Goal: Information Seeking & Learning: Learn about a topic

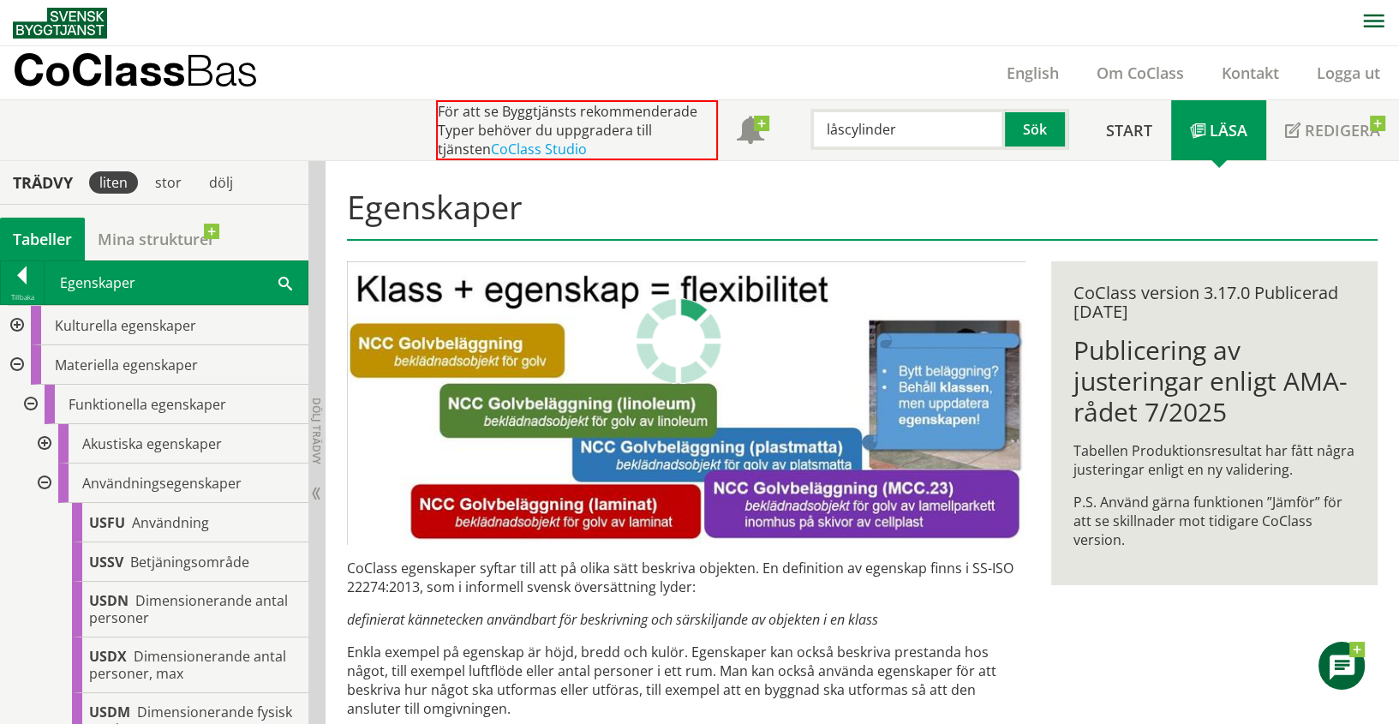
scroll to position [864, 0]
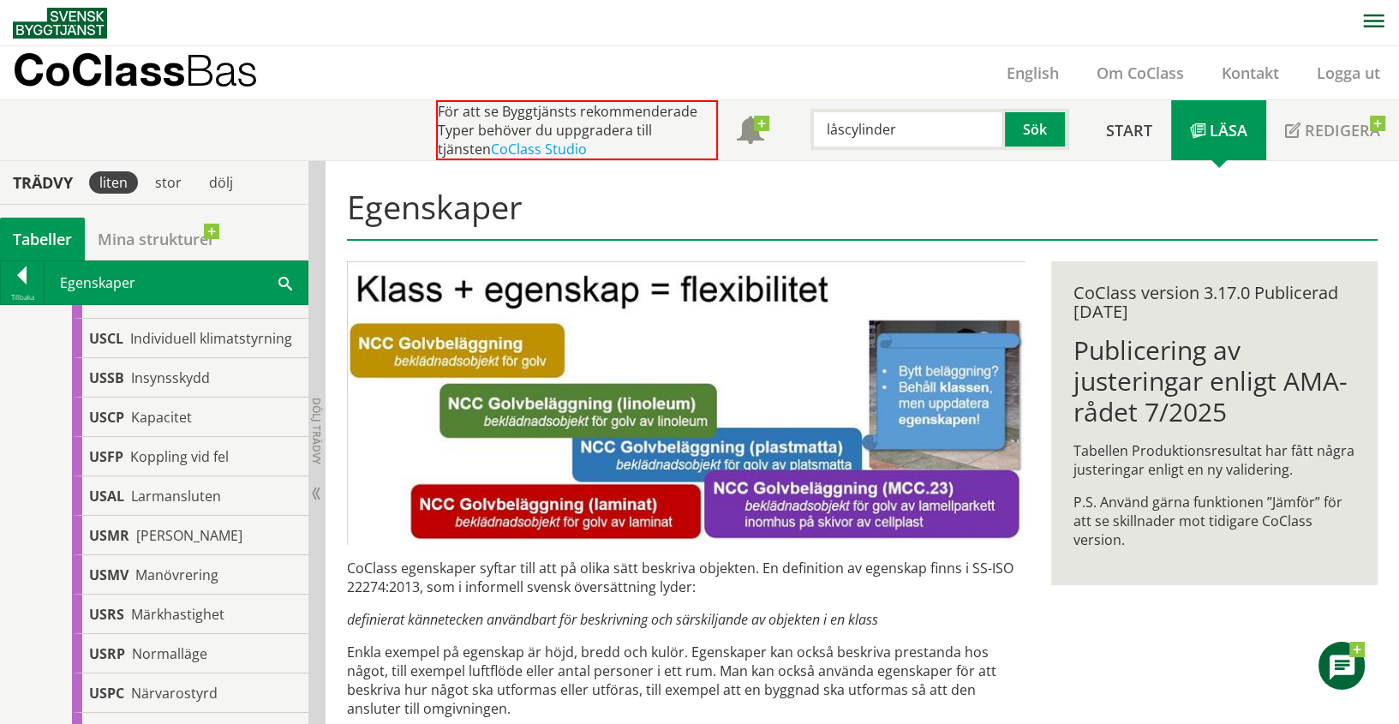
click at [903, 133] on input "låscylinder" at bounding box center [907, 129] width 194 height 41
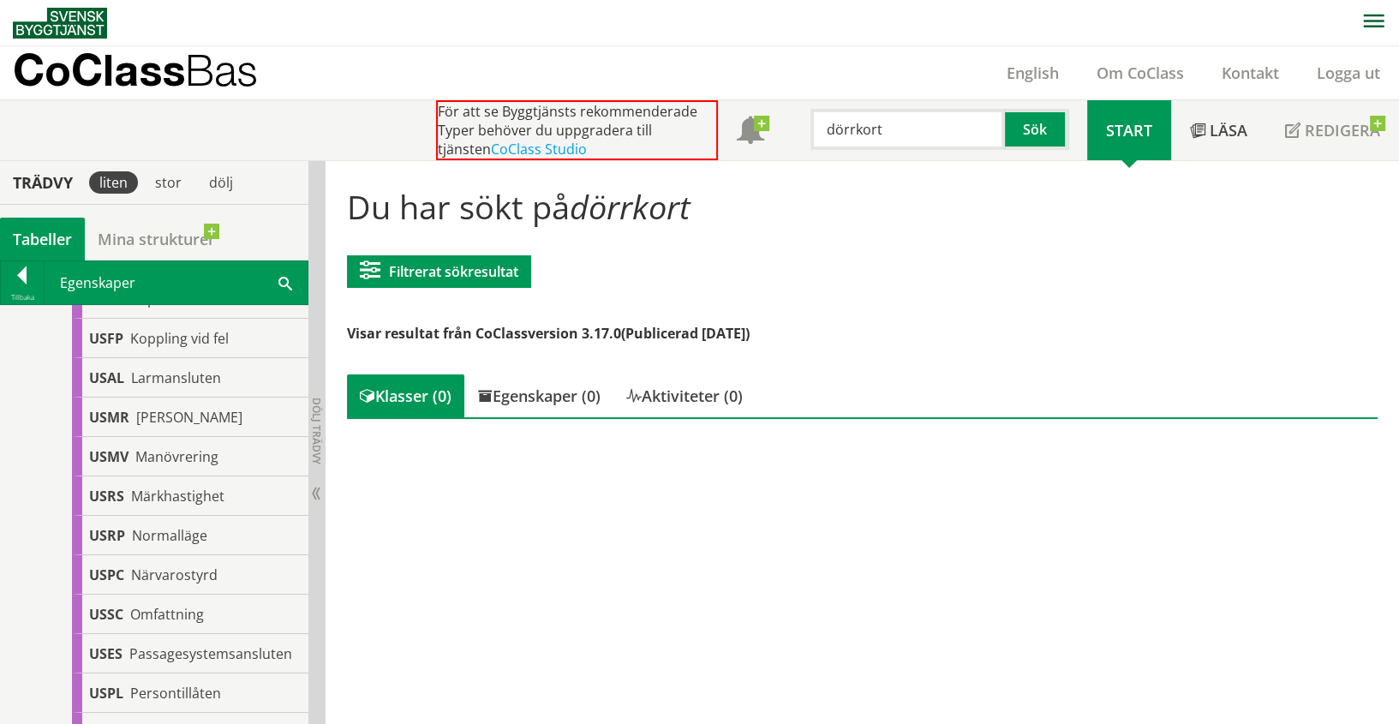
scroll to position [1000, 0]
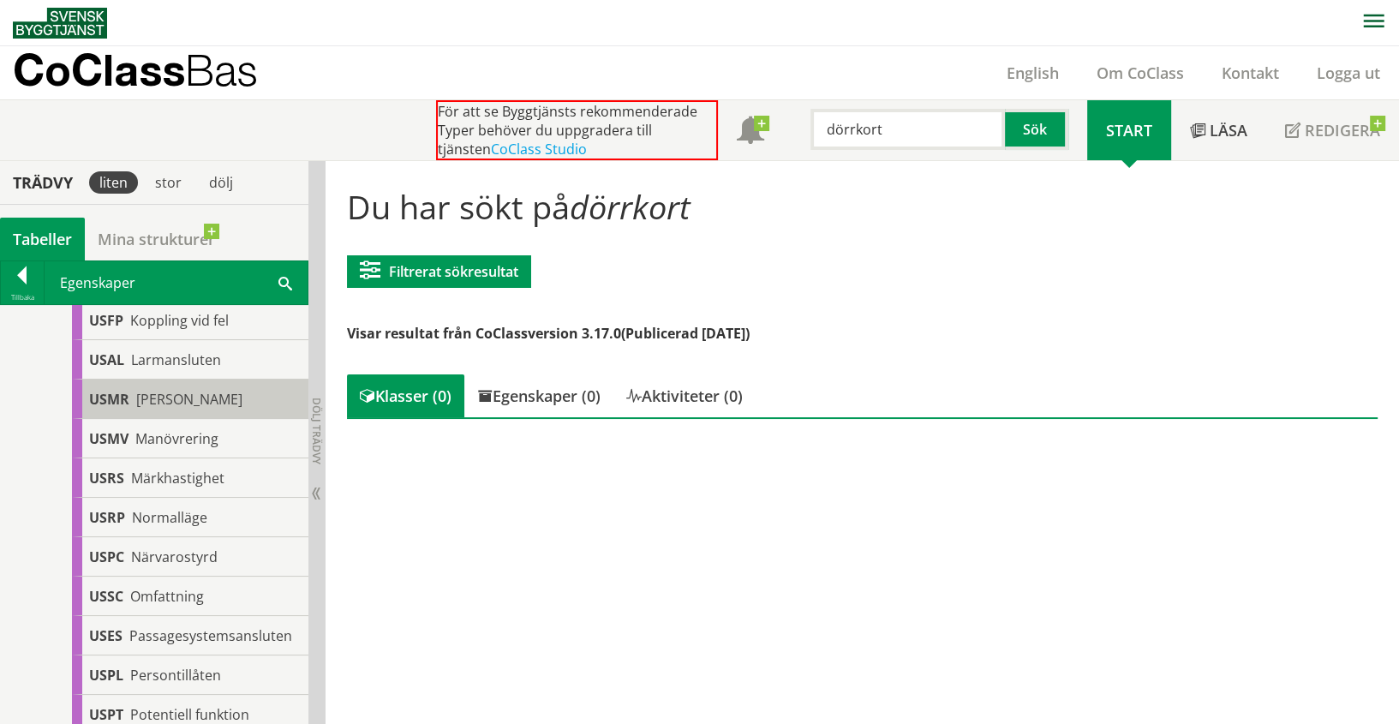
click at [155, 400] on div "USMR [PERSON_NAME]" at bounding box center [190, 399] width 236 height 39
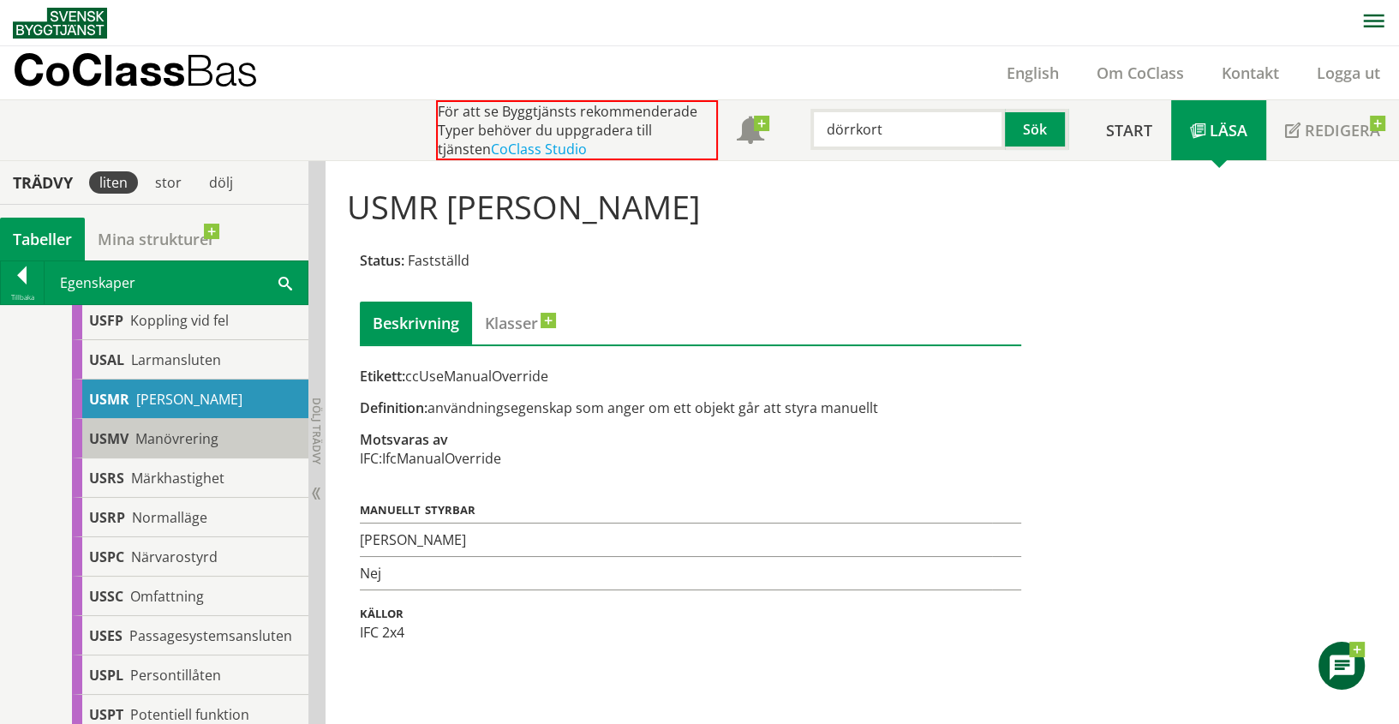
click at [186, 448] on span "Manövrering" at bounding box center [176, 438] width 83 height 19
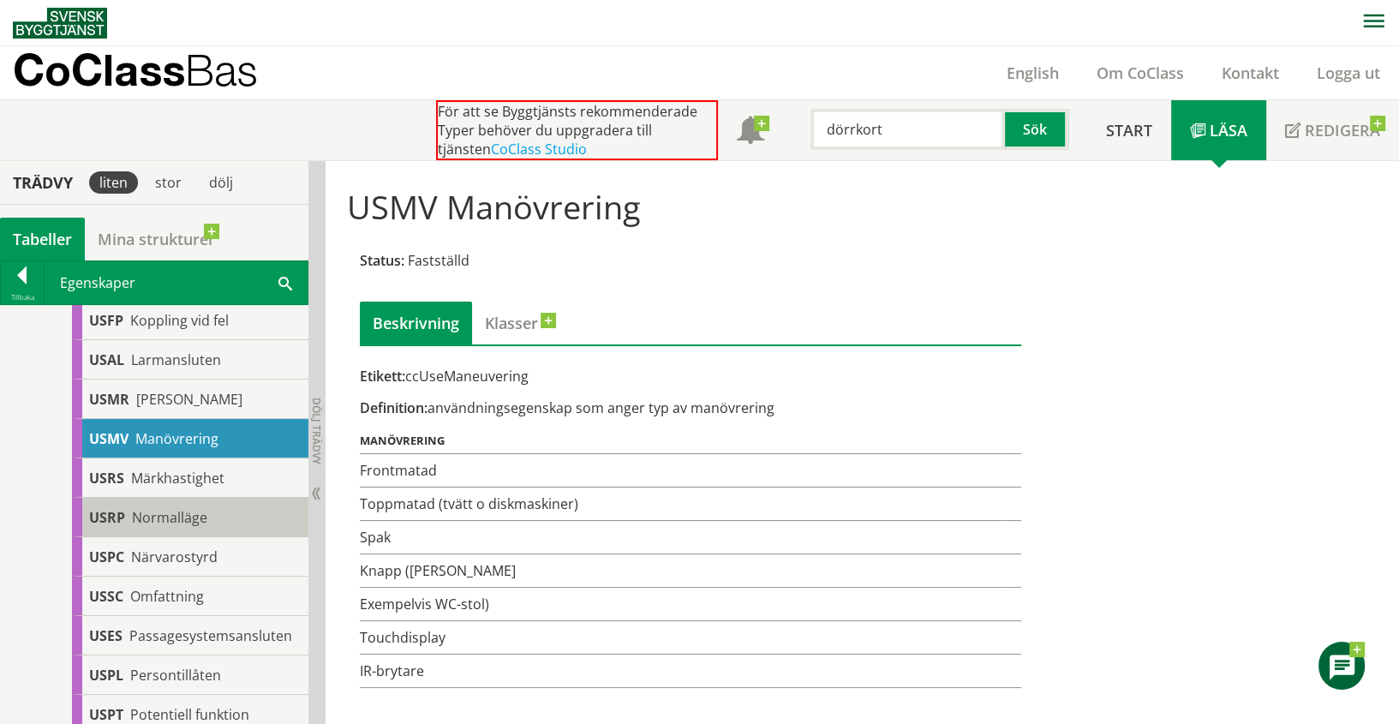
click at [196, 527] on span "Normalläge" at bounding box center [169, 517] width 75 height 19
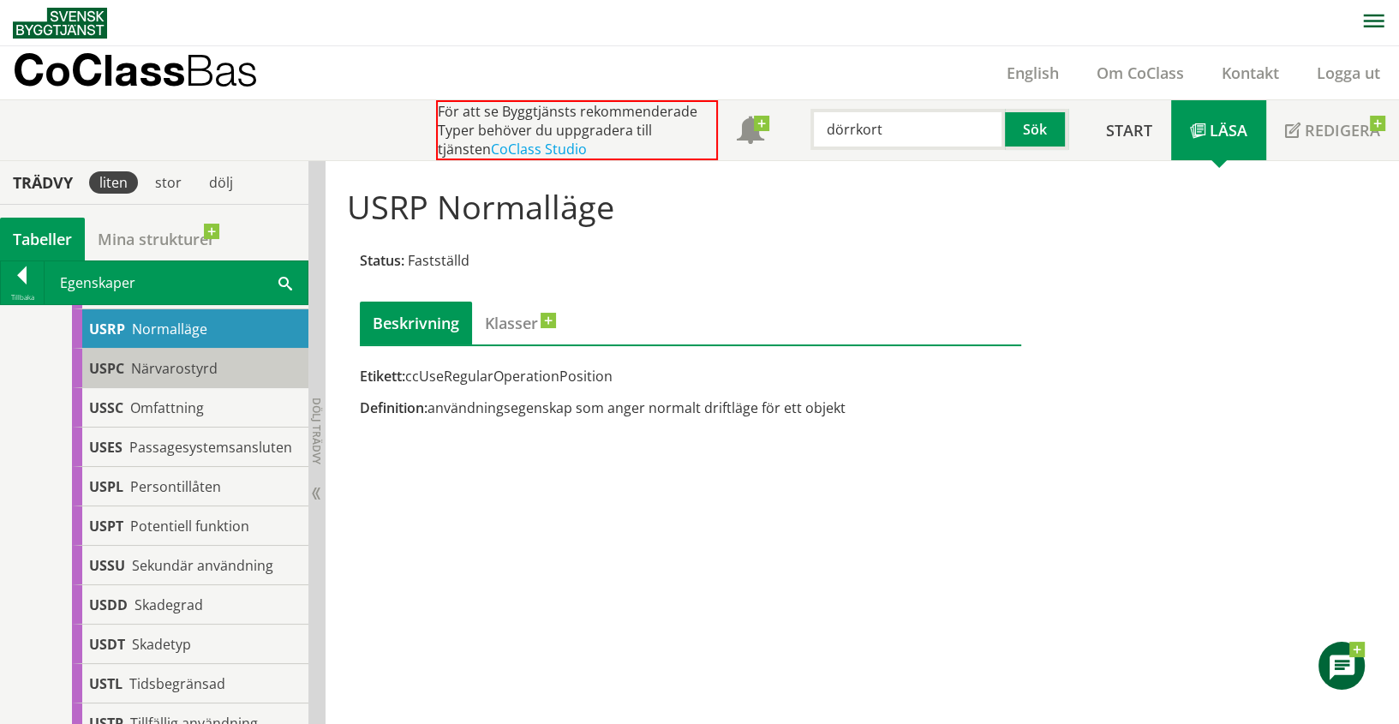
scroll to position [1195, 0]
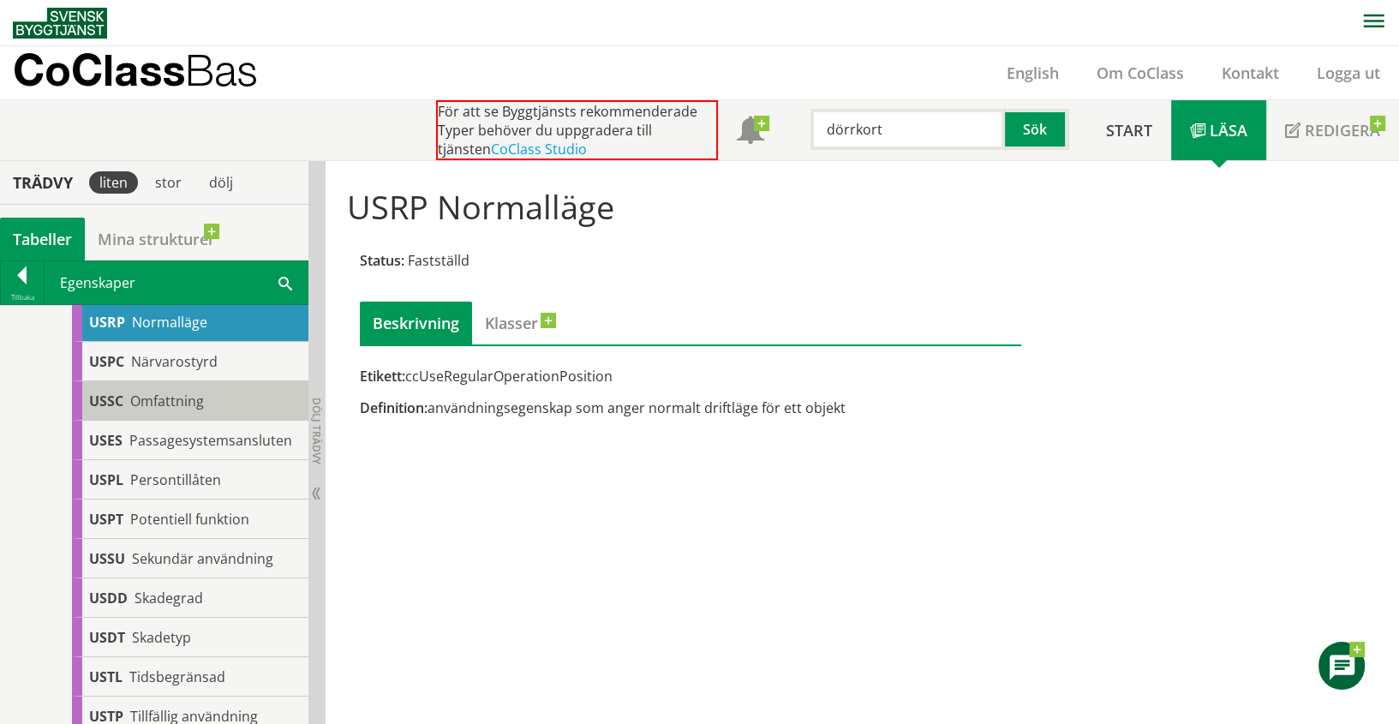
click at [195, 410] on span "Omfattning" at bounding box center [167, 401] width 74 height 19
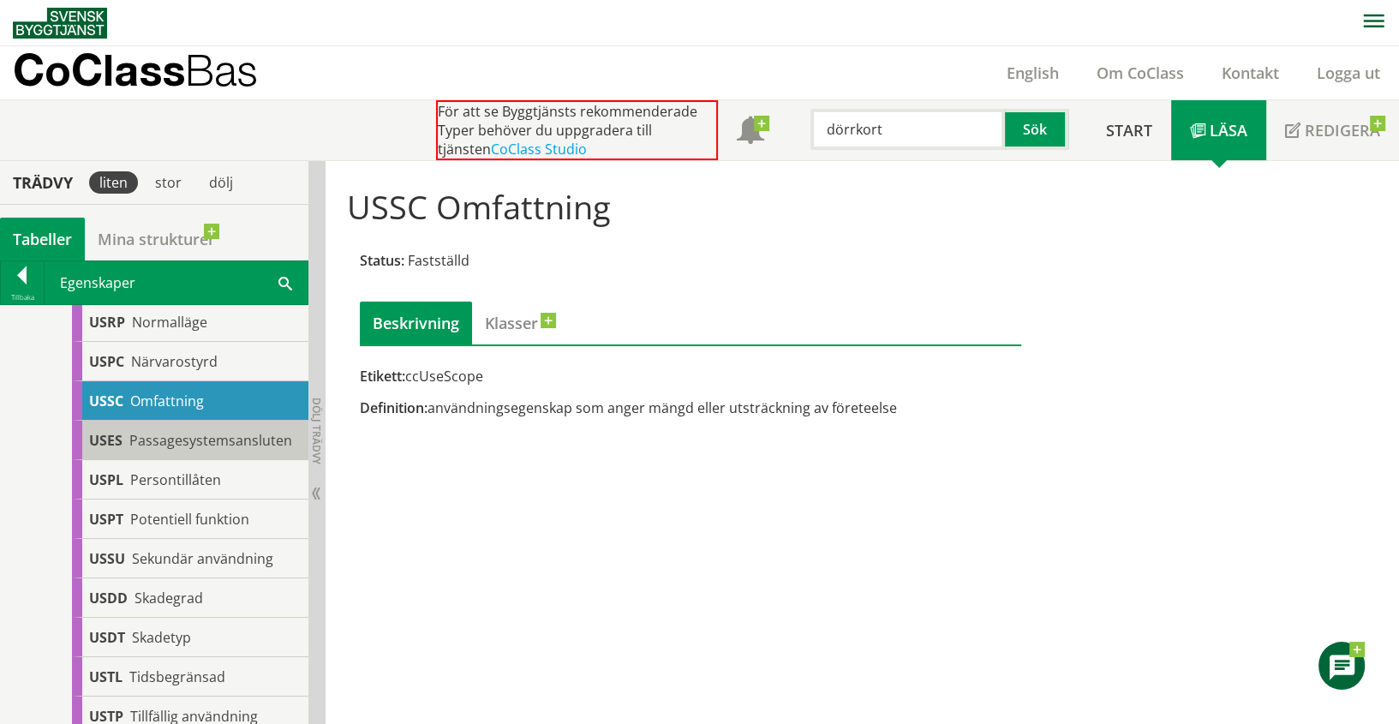
click at [218, 450] on span "Passagesystemsansluten" at bounding box center [210, 440] width 163 height 19
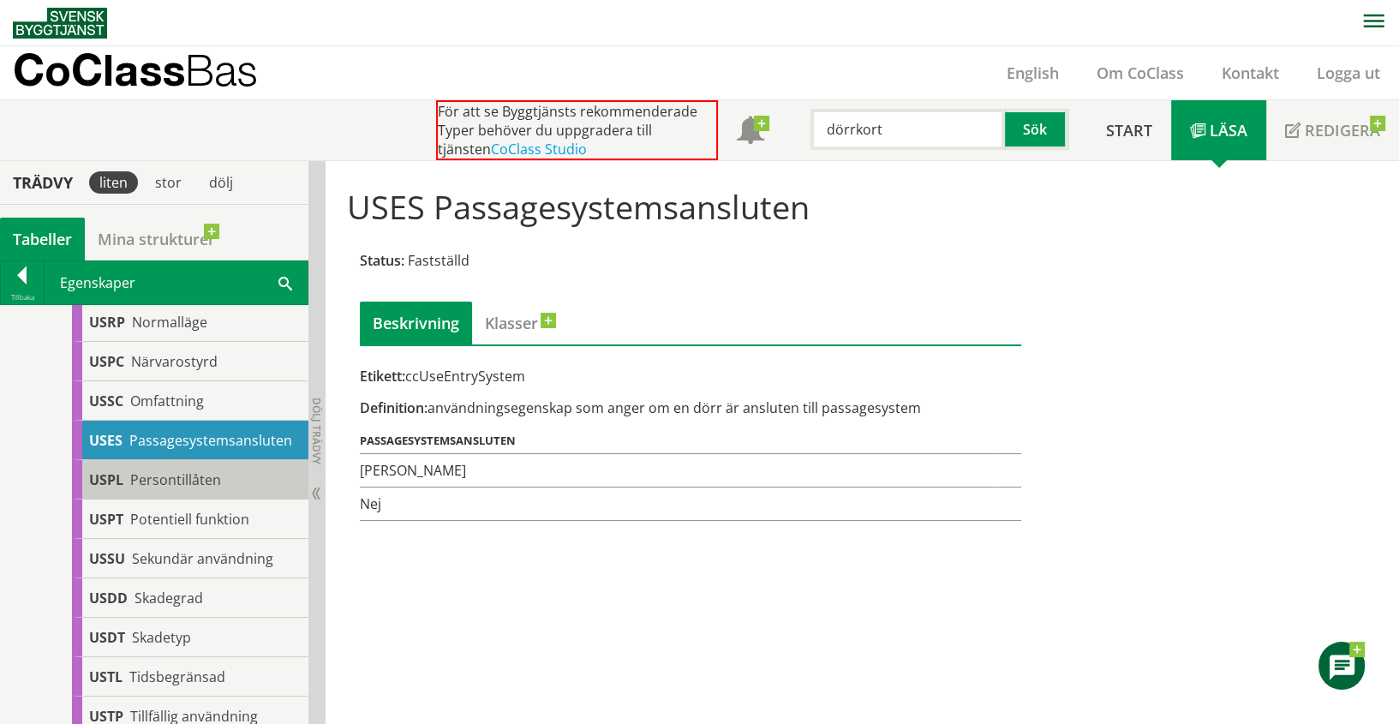
click at [186, 484] on span "Persontillåten" at bounding box center [175, 479] width 91 height 19
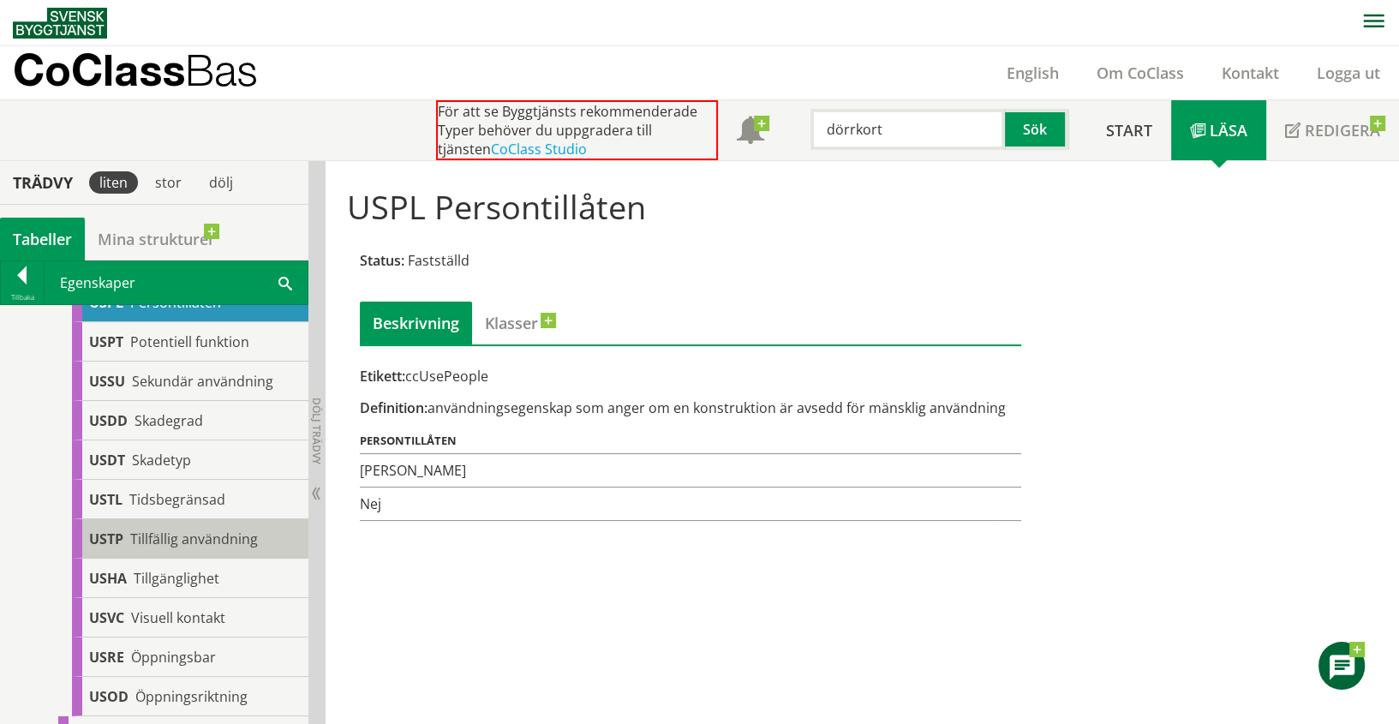
scroll to position [1379, 0]
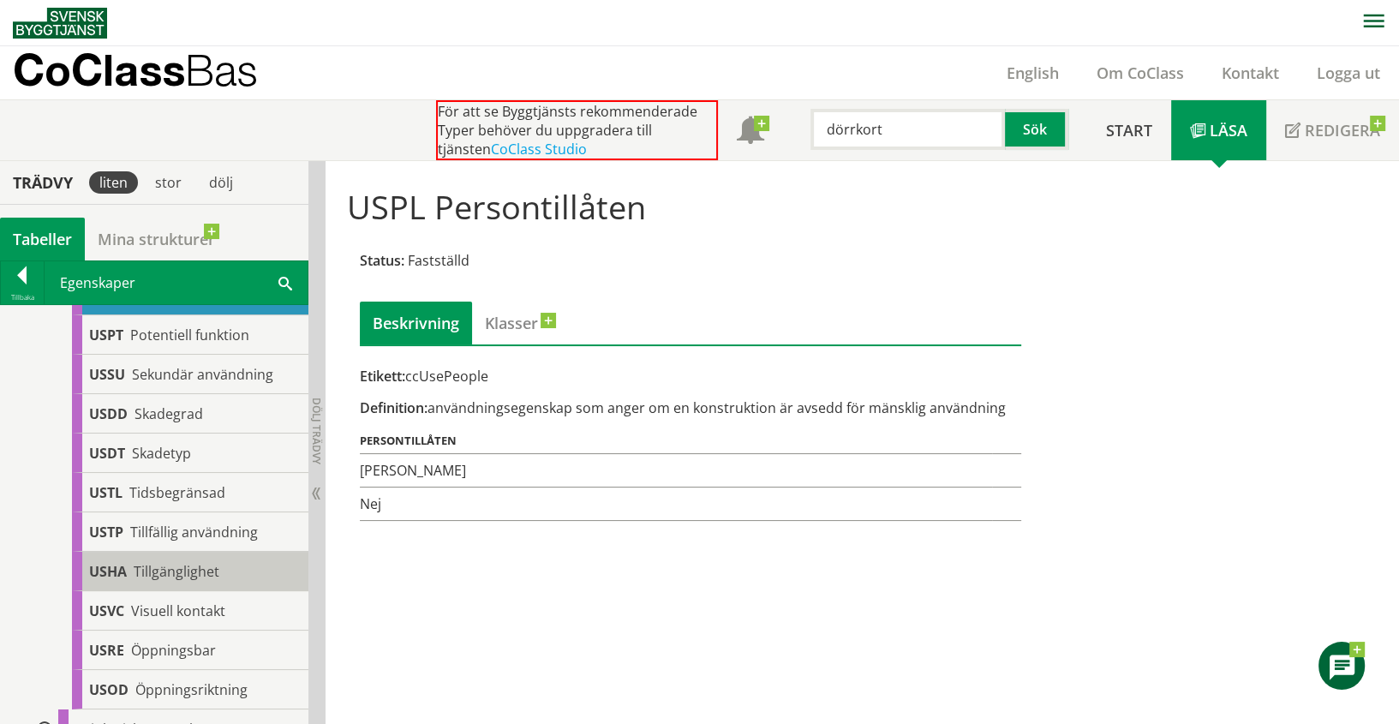
click at [189, 591] on div "USHA Tillgänglighet" at bounding box center [190, 571] width 236 height 39
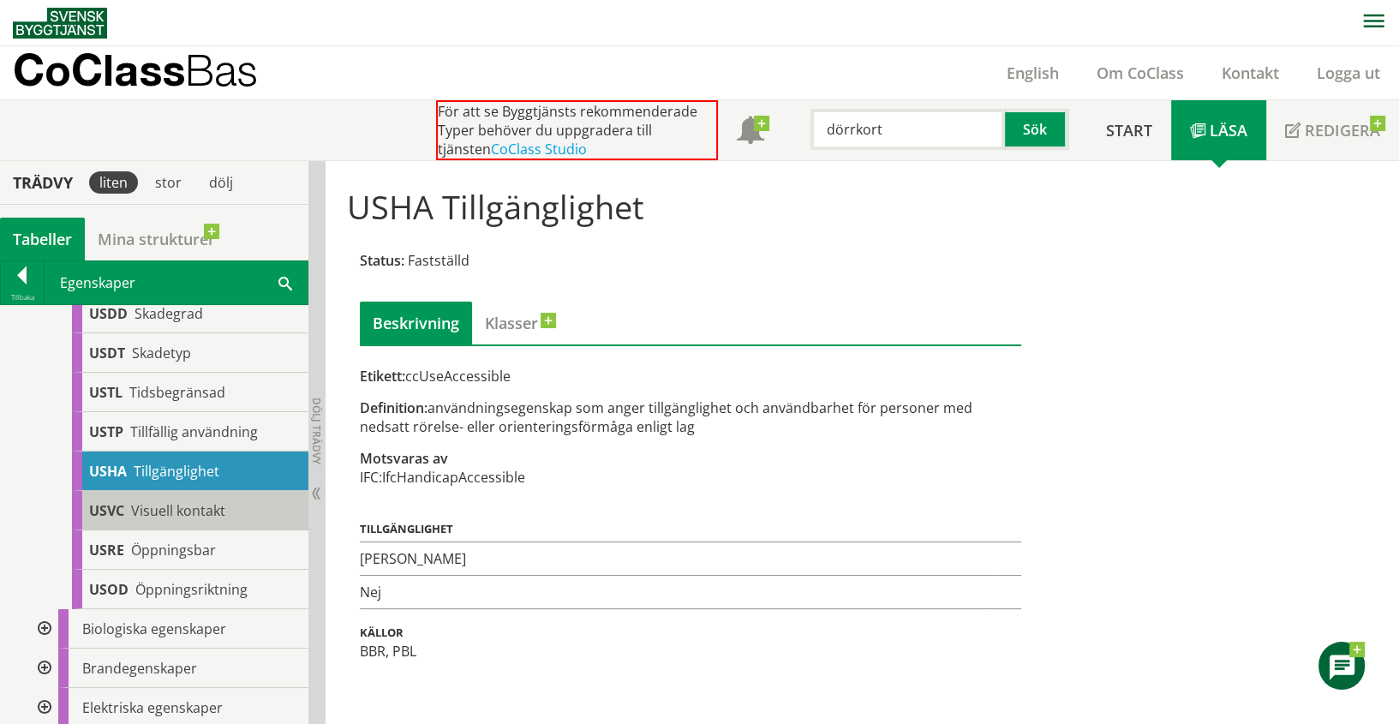
scroll to position [1480, 0]
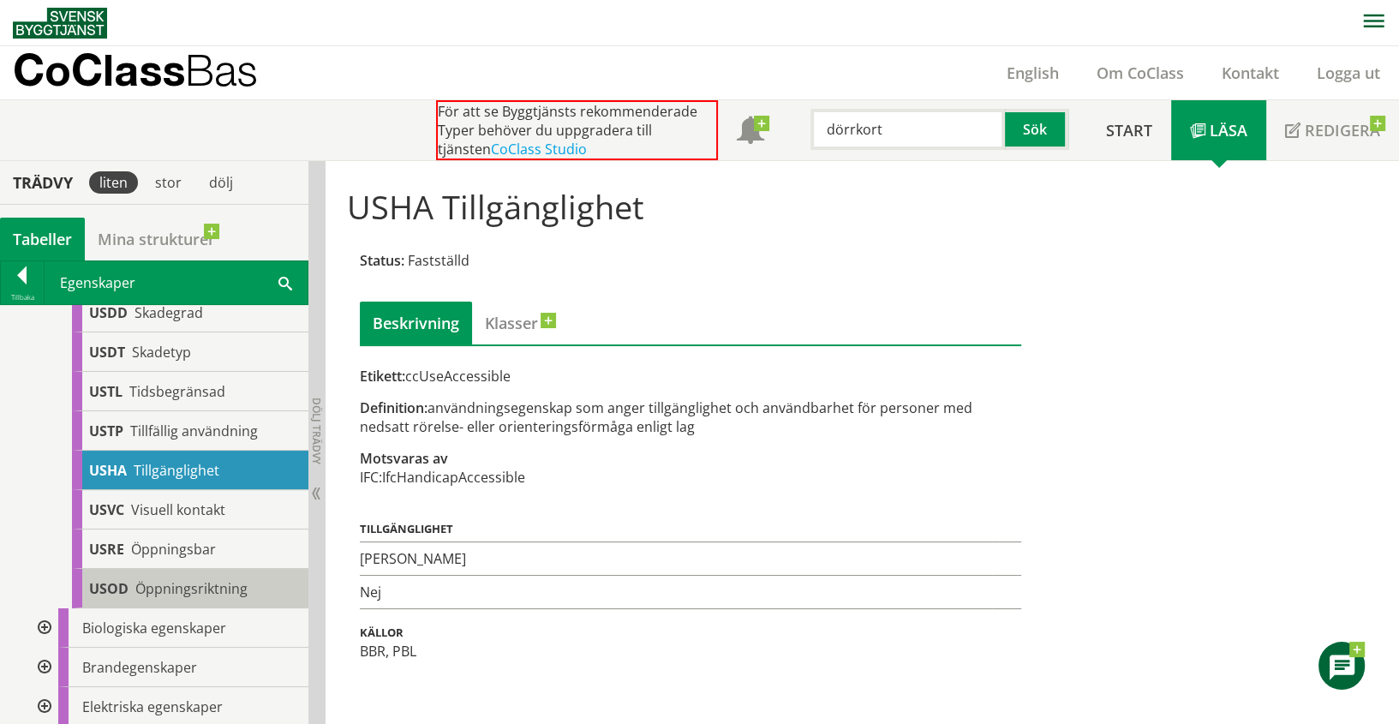
click at [187, 598] on span "Öppningsriktning" at bounding box center [191, 588] width 112 height 19
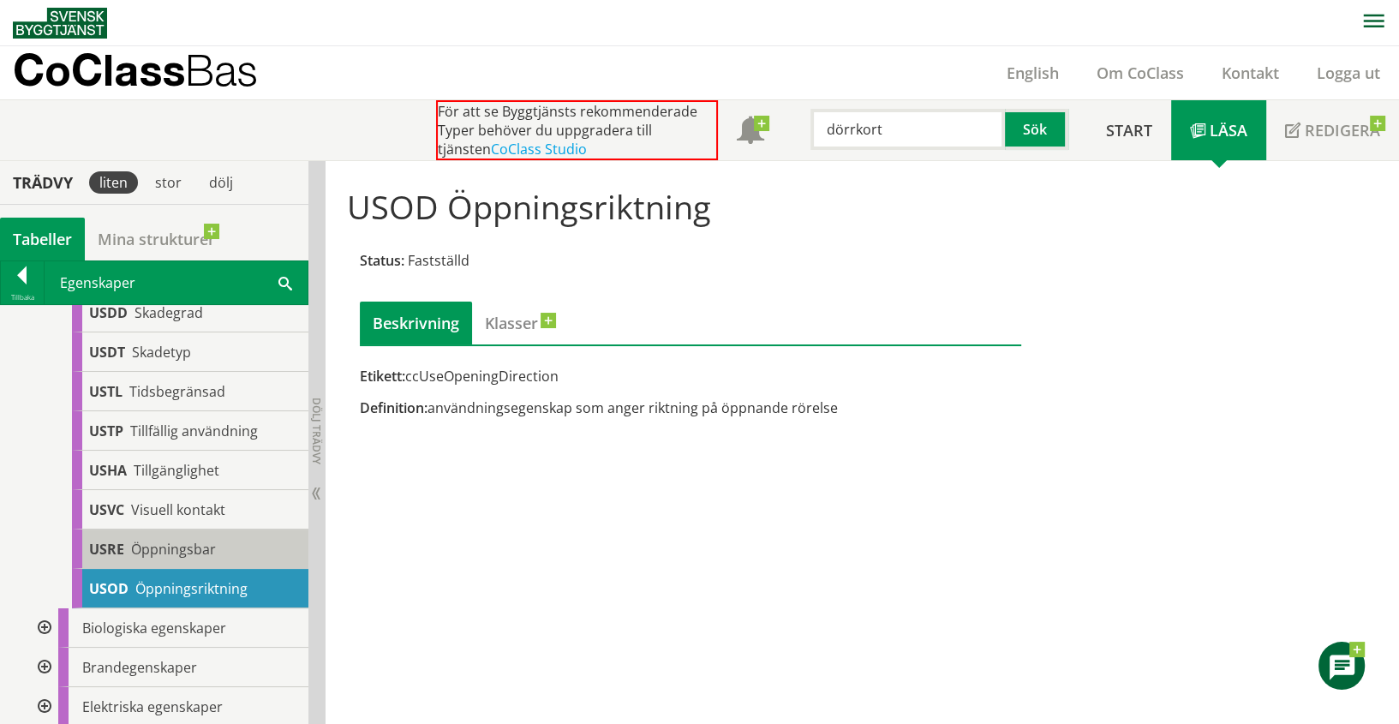
click at [177, 569] on div "USRE Öppningsbar" at bounding box center [190, 548] width 236 height 39
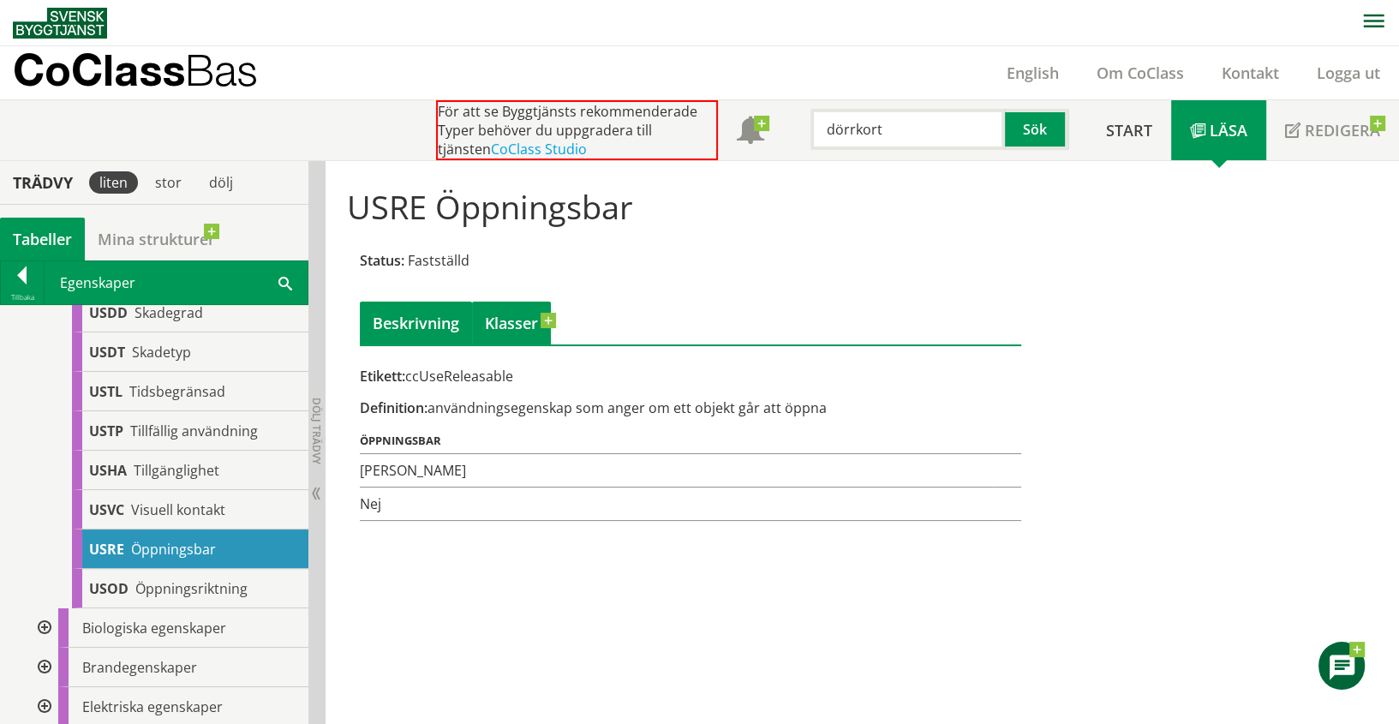
click at [508, 322] on link "Klasser" at bounding box center [511, 323] width 79 height 43
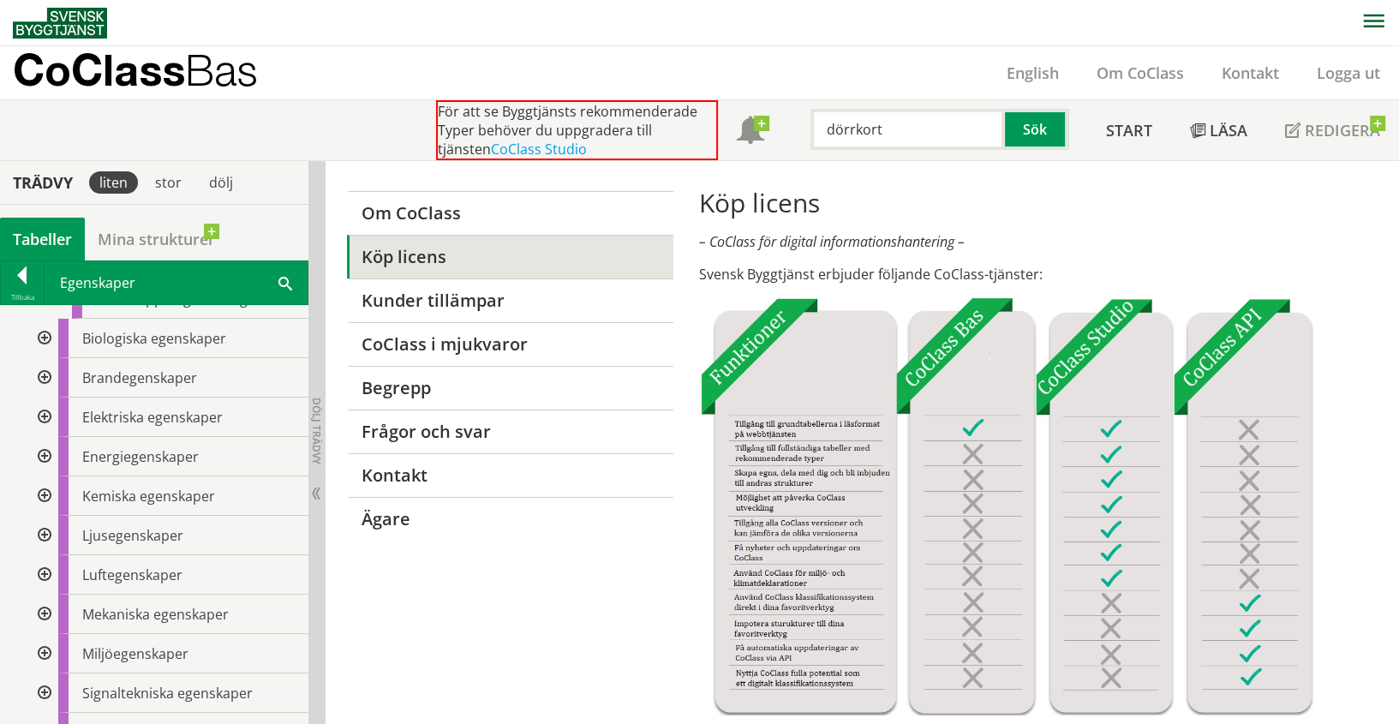
scroll to position [1770, 0]
click at [46, 626] on div at bounding box center [42, 614] width 31 height 39
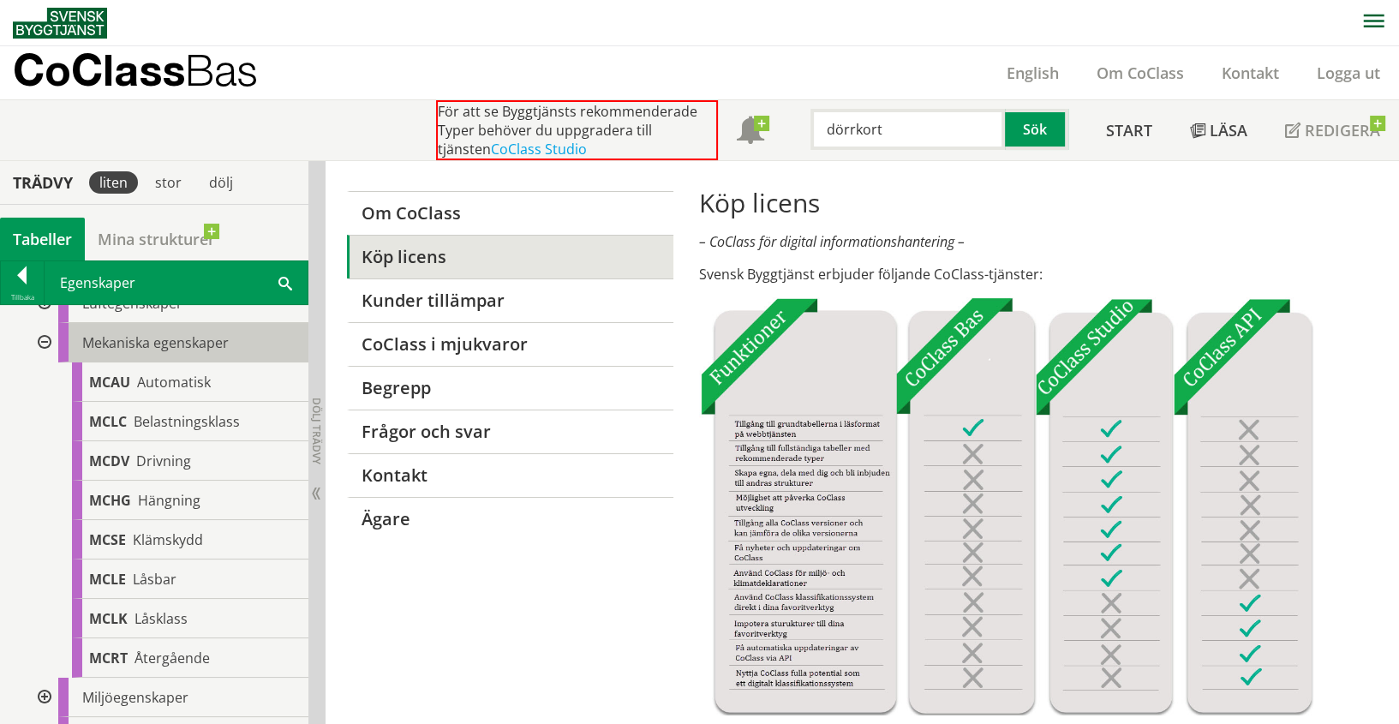
scroll to position [2043, 0]
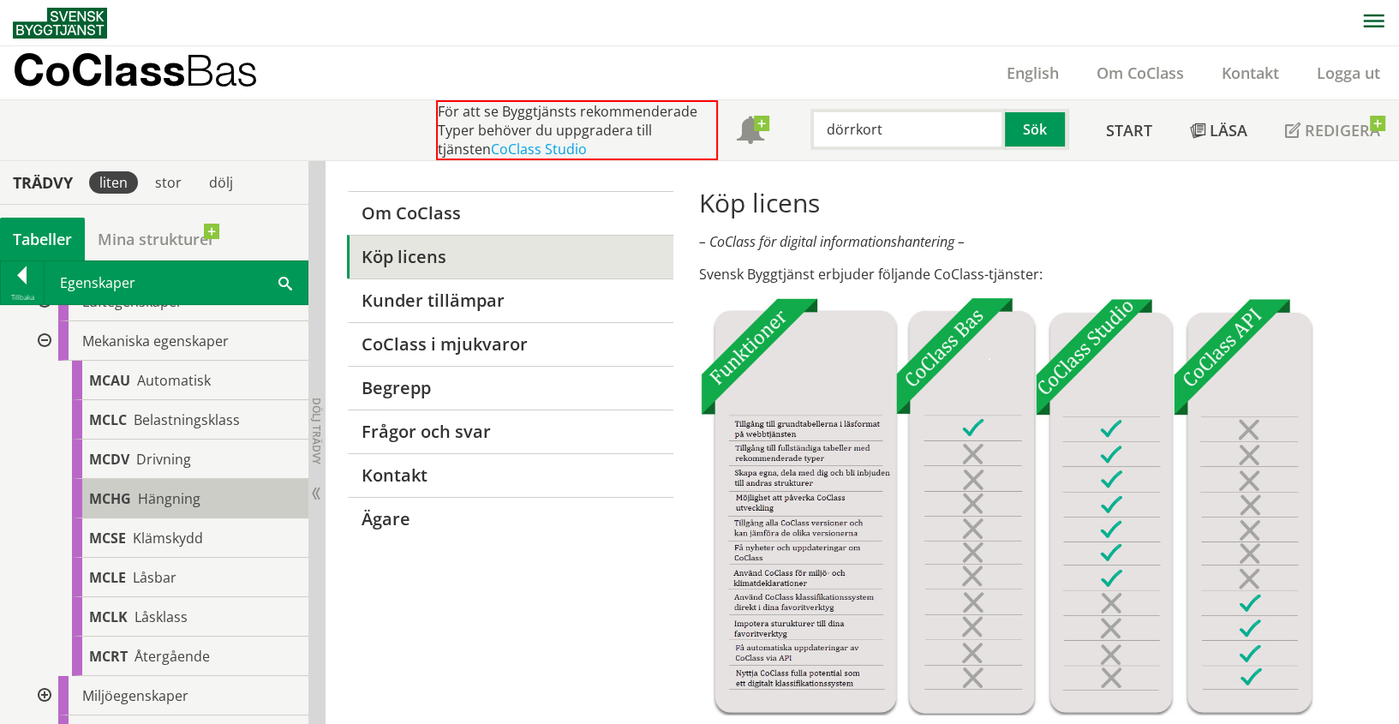
click at [152, 508] on span "Hängning" at bounding box center [169, 498] width 63 height 19
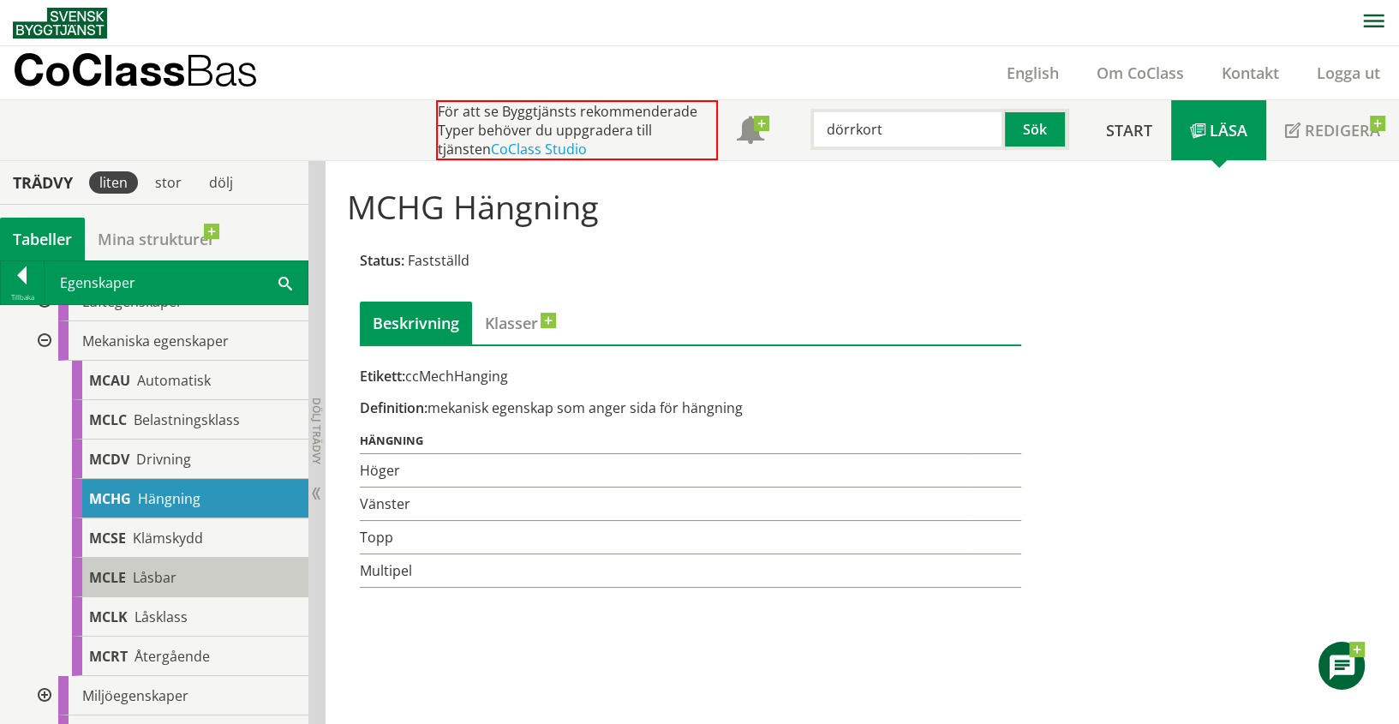
click at [188, 583] on div "MCLE Låsbar" at bounding box center [190, 577] width 236 height 39
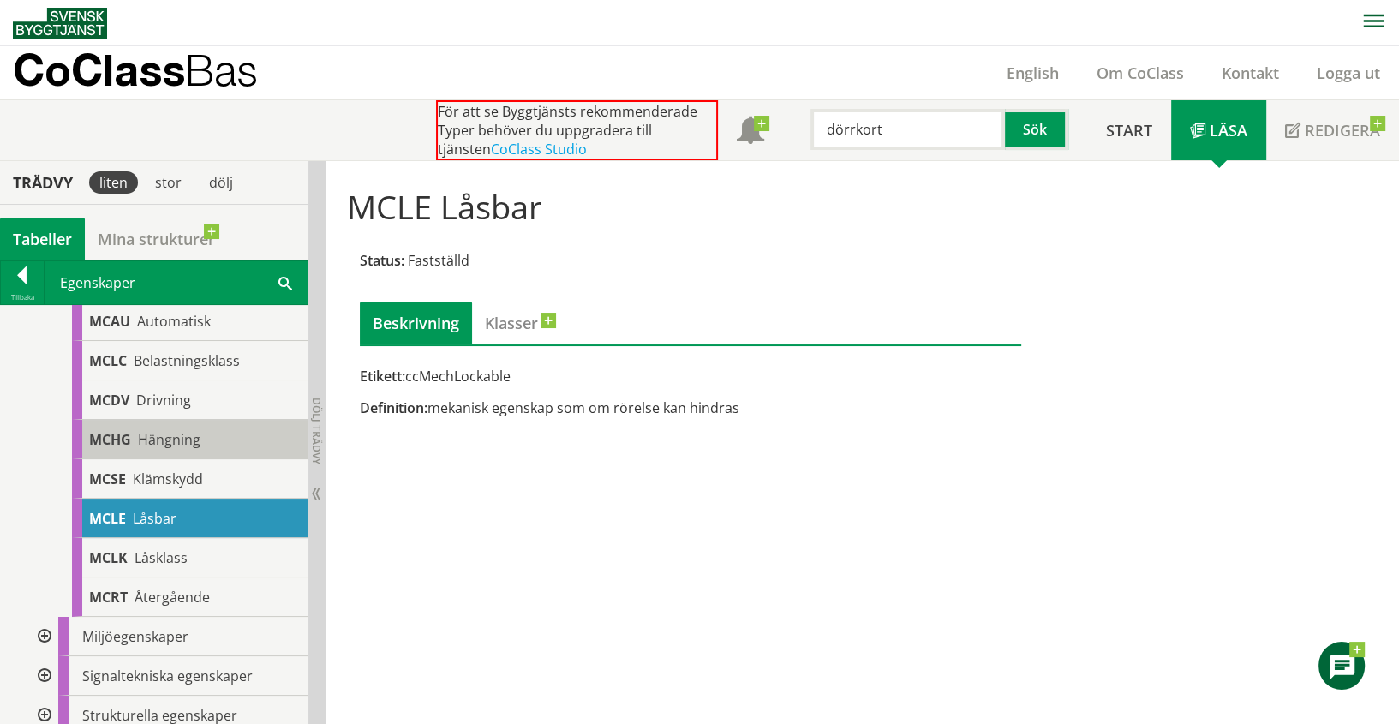
scroll to position [2113, 0]
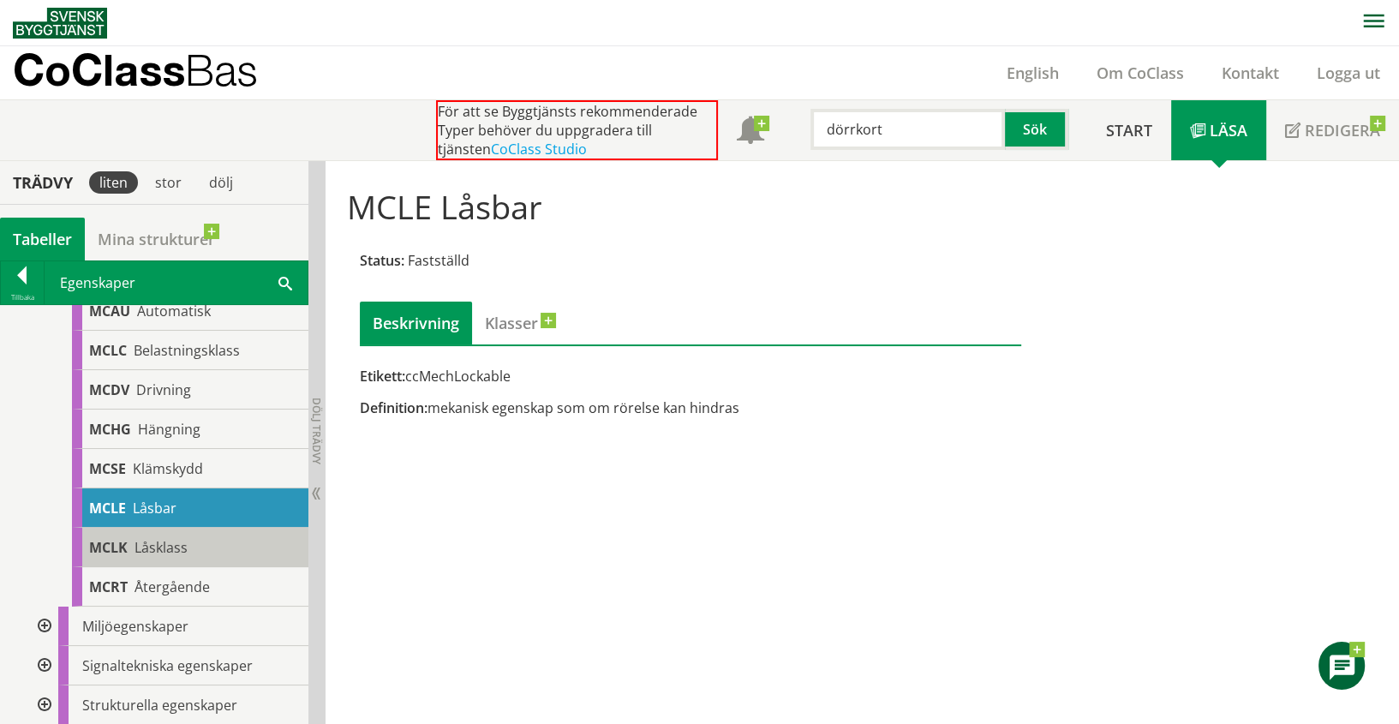
click at [170, 554] on span "Låsklass" at bounding box center [161, 547] width 53 height 19
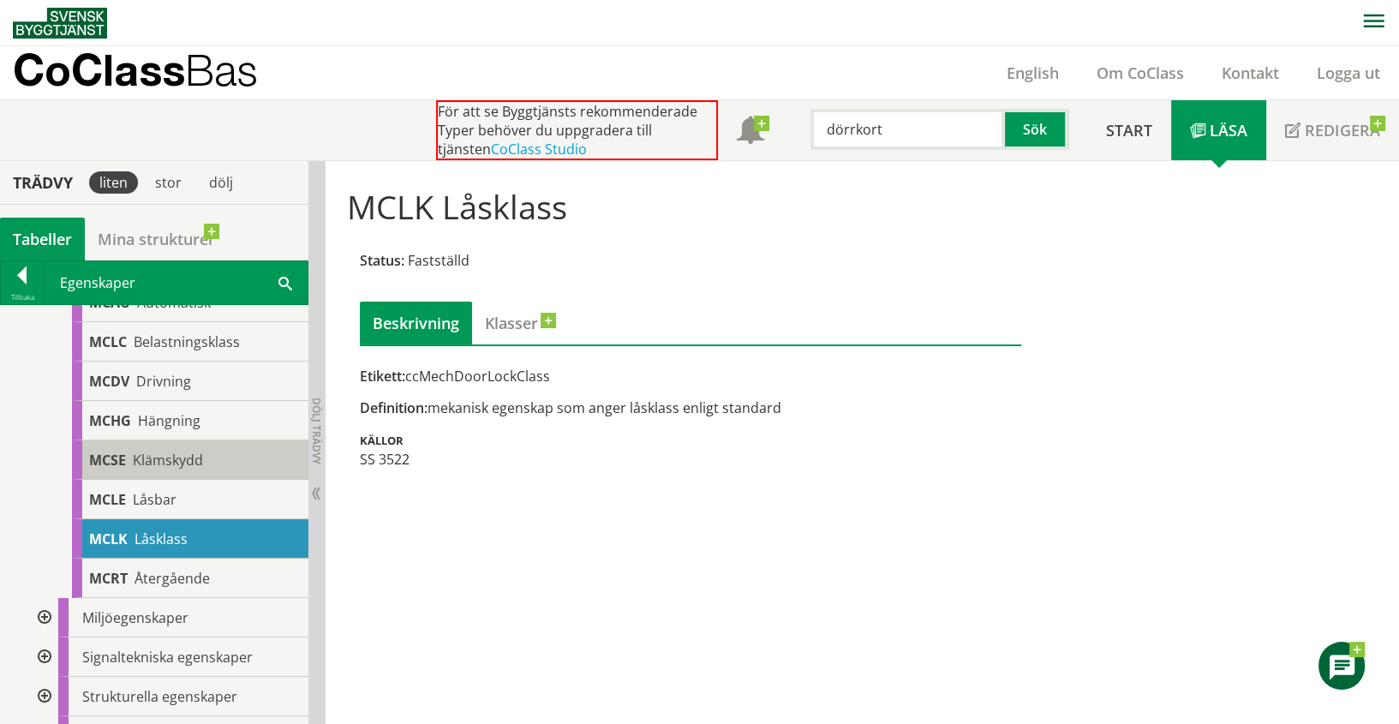
scroll to position [2122, 0]
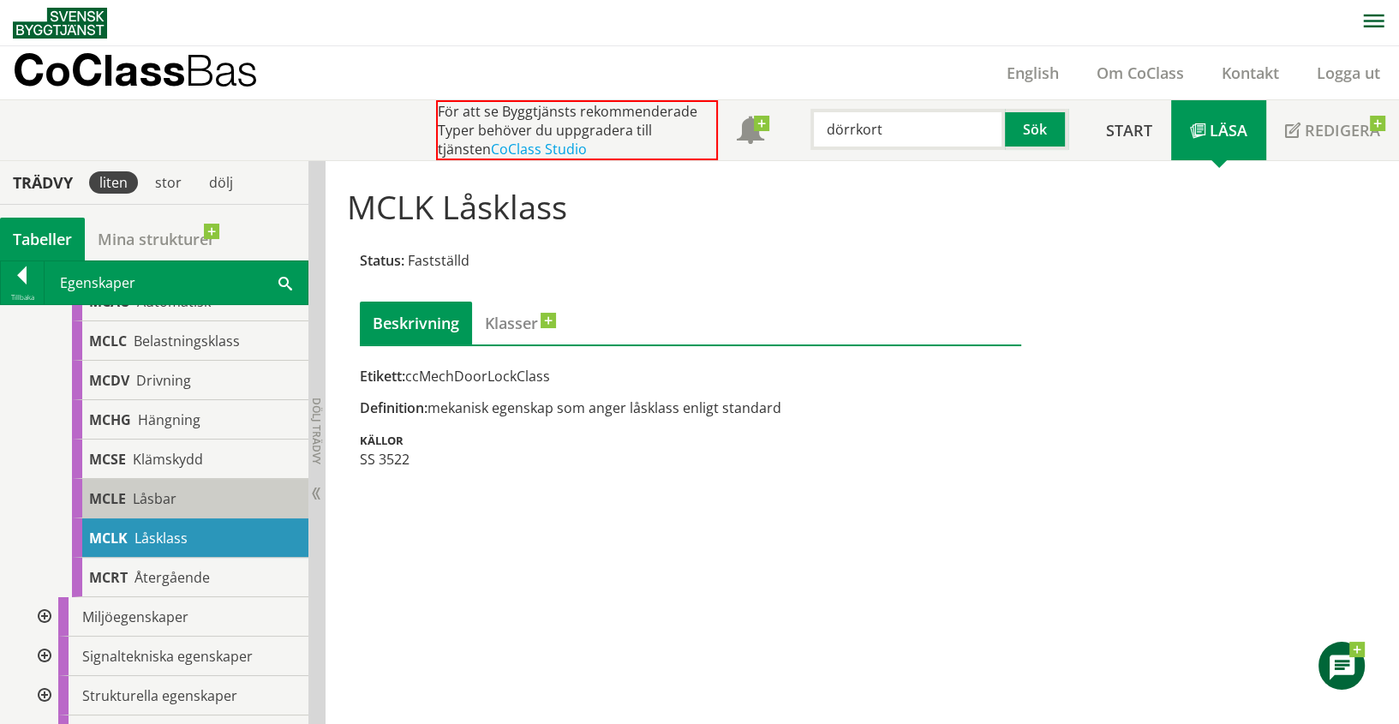
click at [175, 508] on span "Låsbar" at bounding box center [155, 498] width 44 height 19
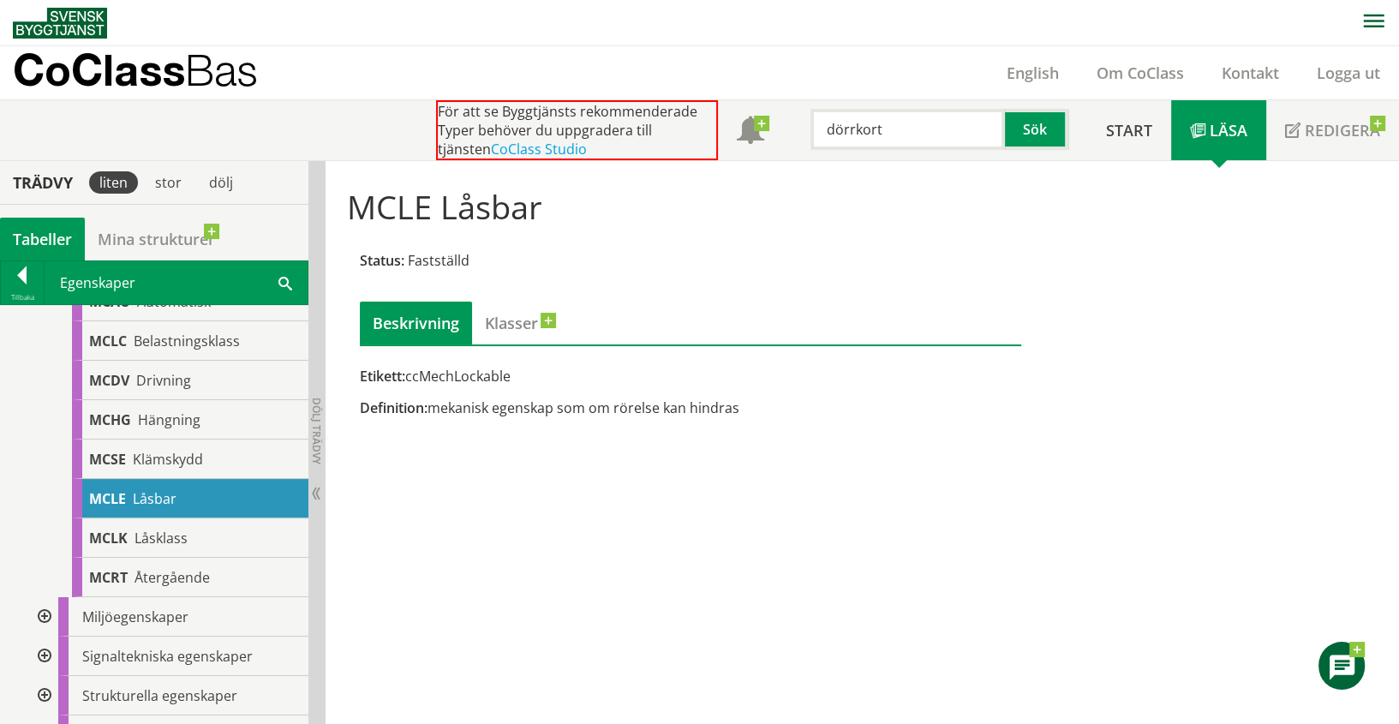
click at [440, 381] on div "Etikett: ccMechLockable" at bounding box center [691, 376] width 662 height 19
drag, startPoint x: 409, startPoint y: 380, endPoint x: 472, endPoint y: 376, distance: 63.5
click at [472, 376] on div "Etikett: ccMechLockable" at bounding box center [691, 376] width 662 height 19
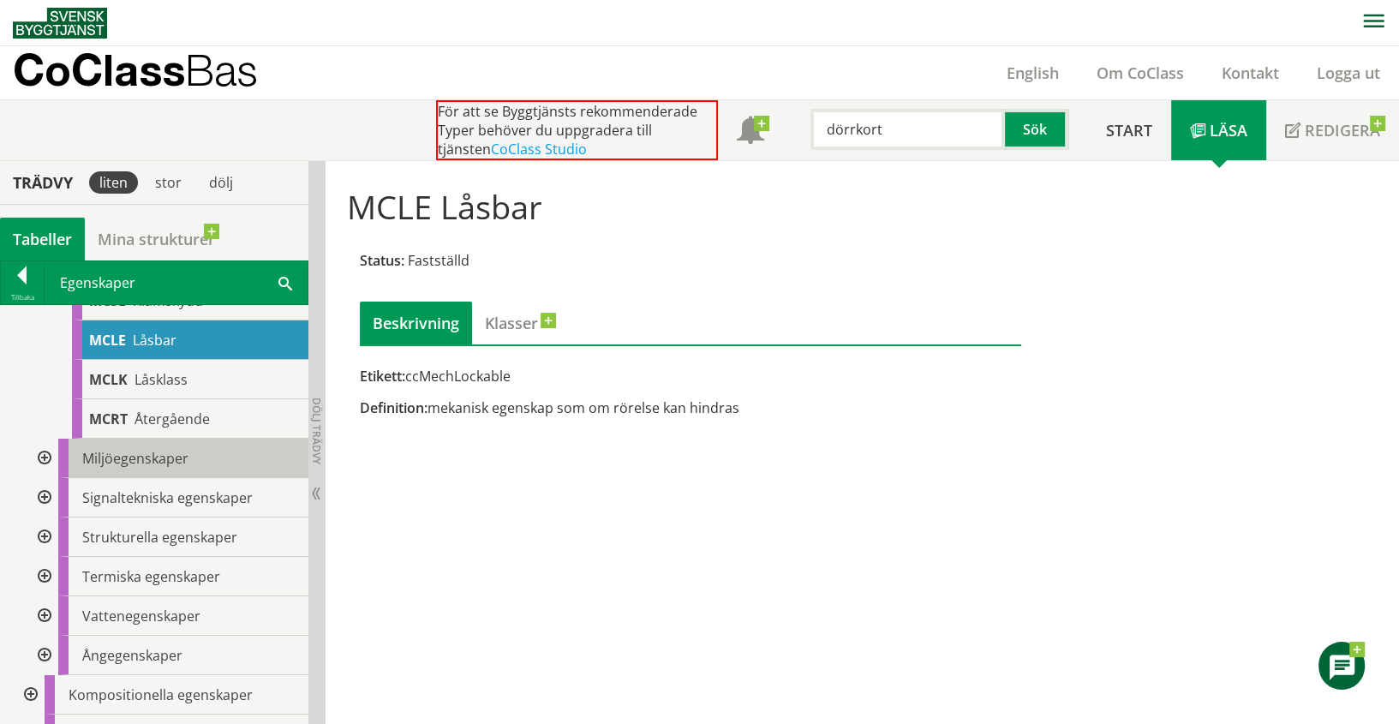
scroll to position [2313, 0]
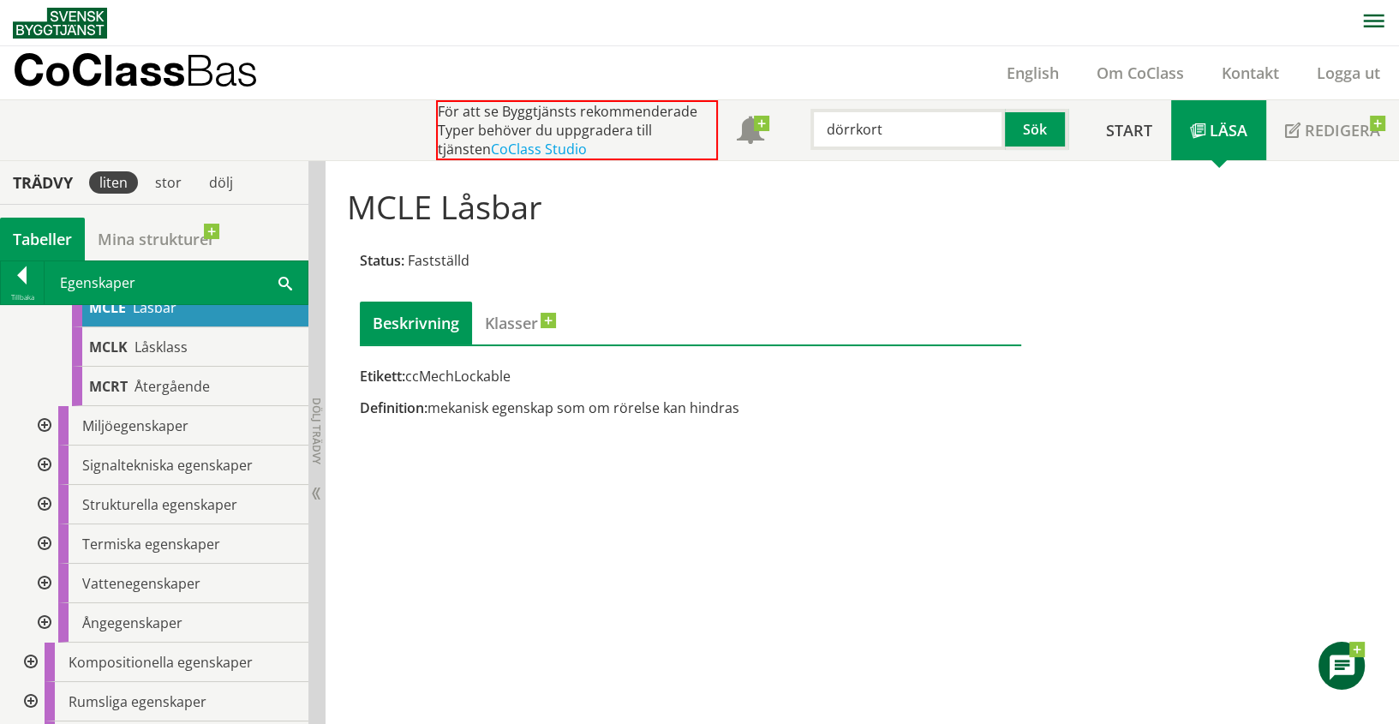
click at [45, 517] on div at bounding box center [42, 504] width 31 height 39
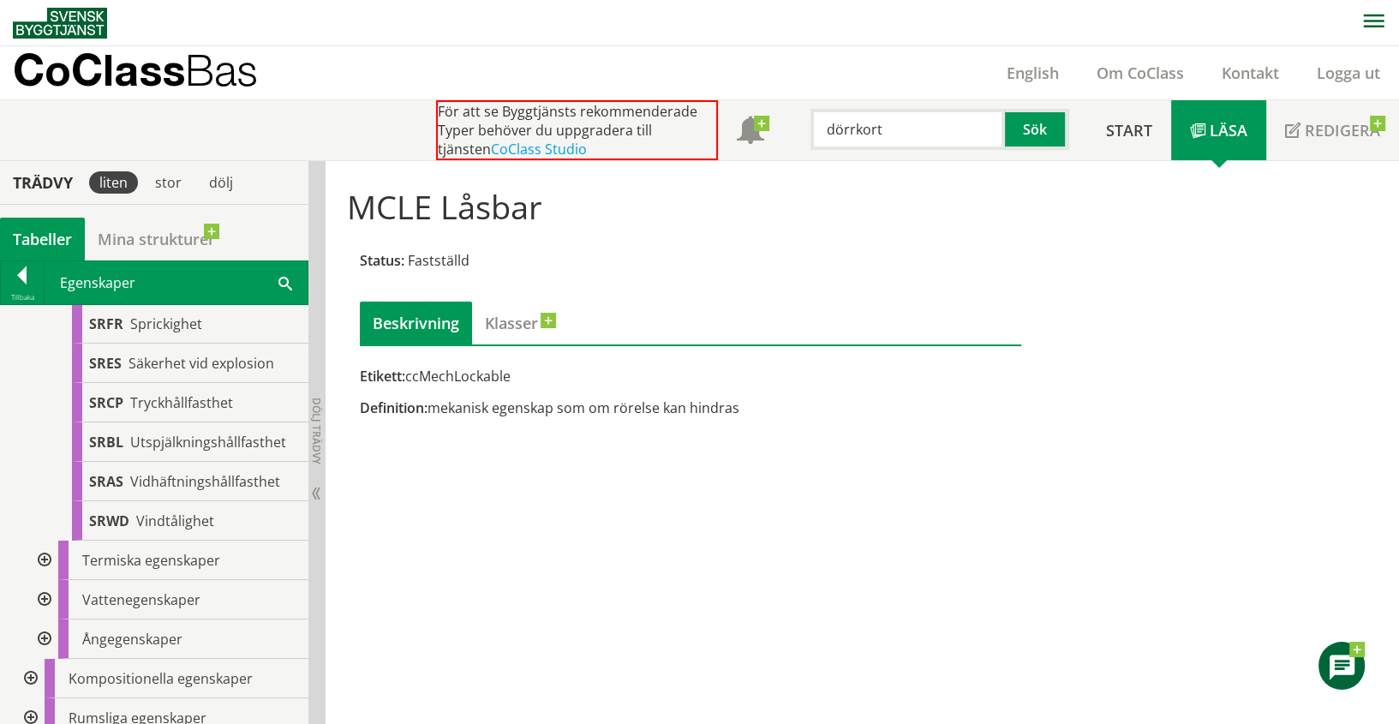
scroll to position [4122, 0]
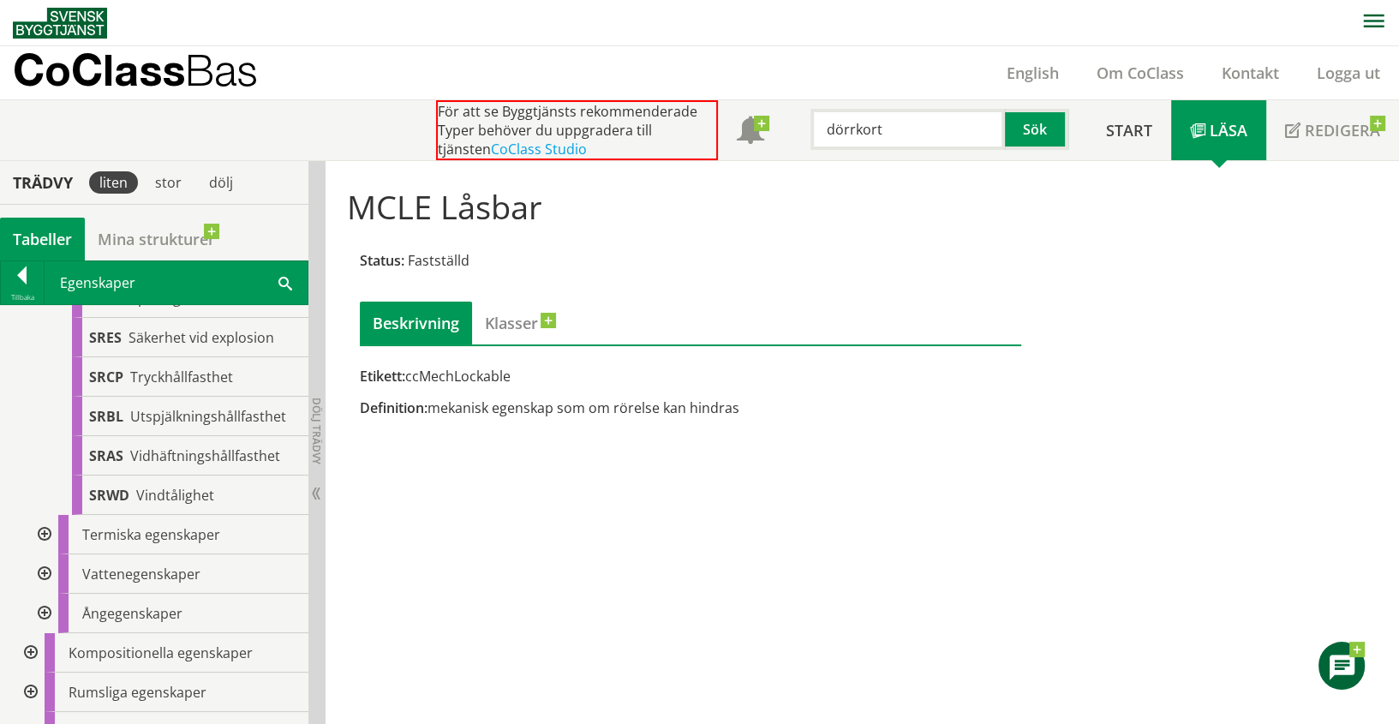
click at [43, 546] on div at bounding box center [42, 534] width 31 height 39
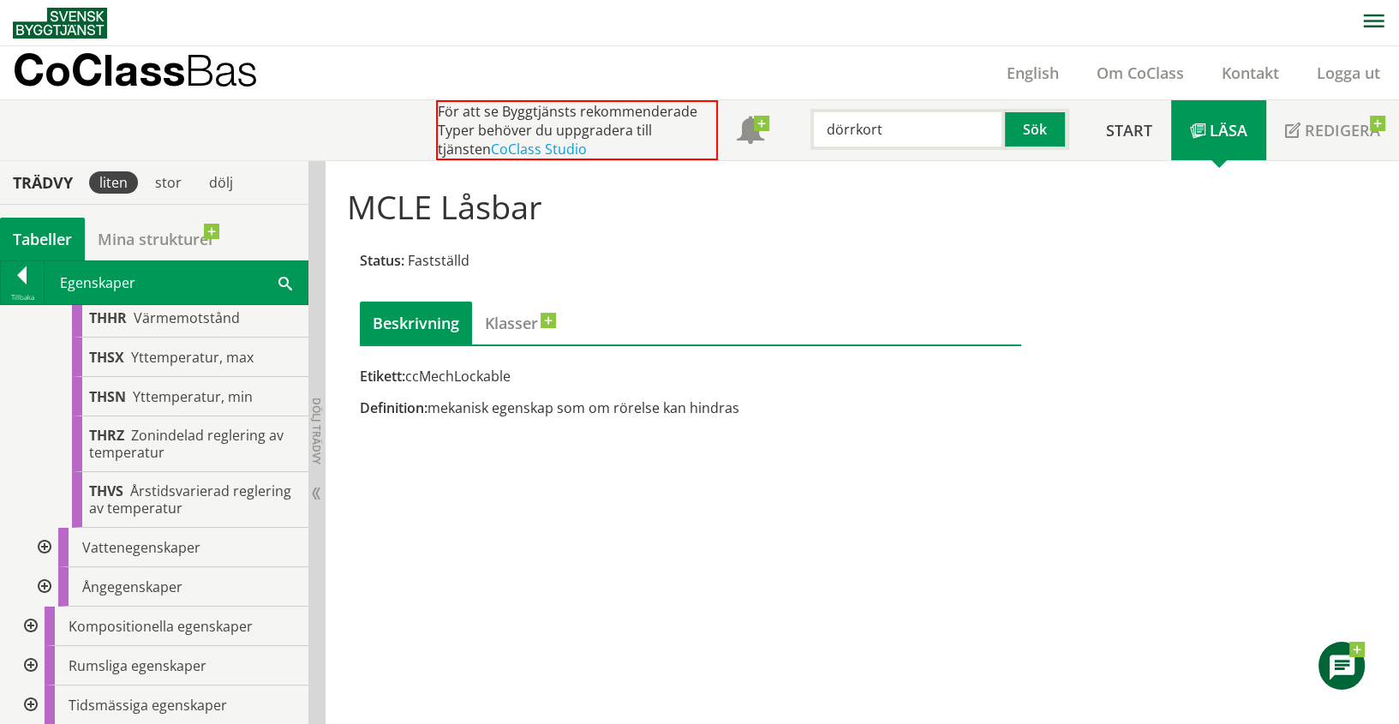
scroll to position [5696, 0]
click at [45, 577] on div at bounding box center [42, 586] width 31 height 39
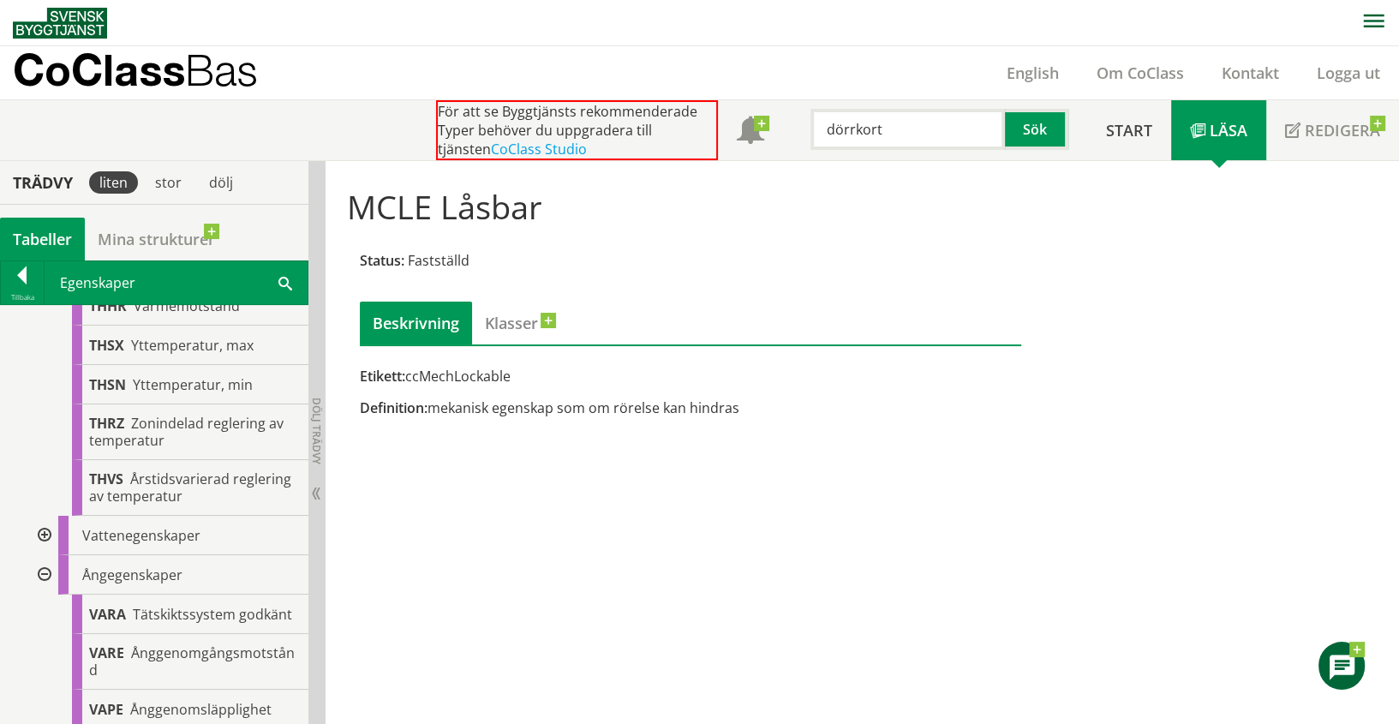
click at [45, 579] on div at bounding box center [42, 574] width 31 height 39
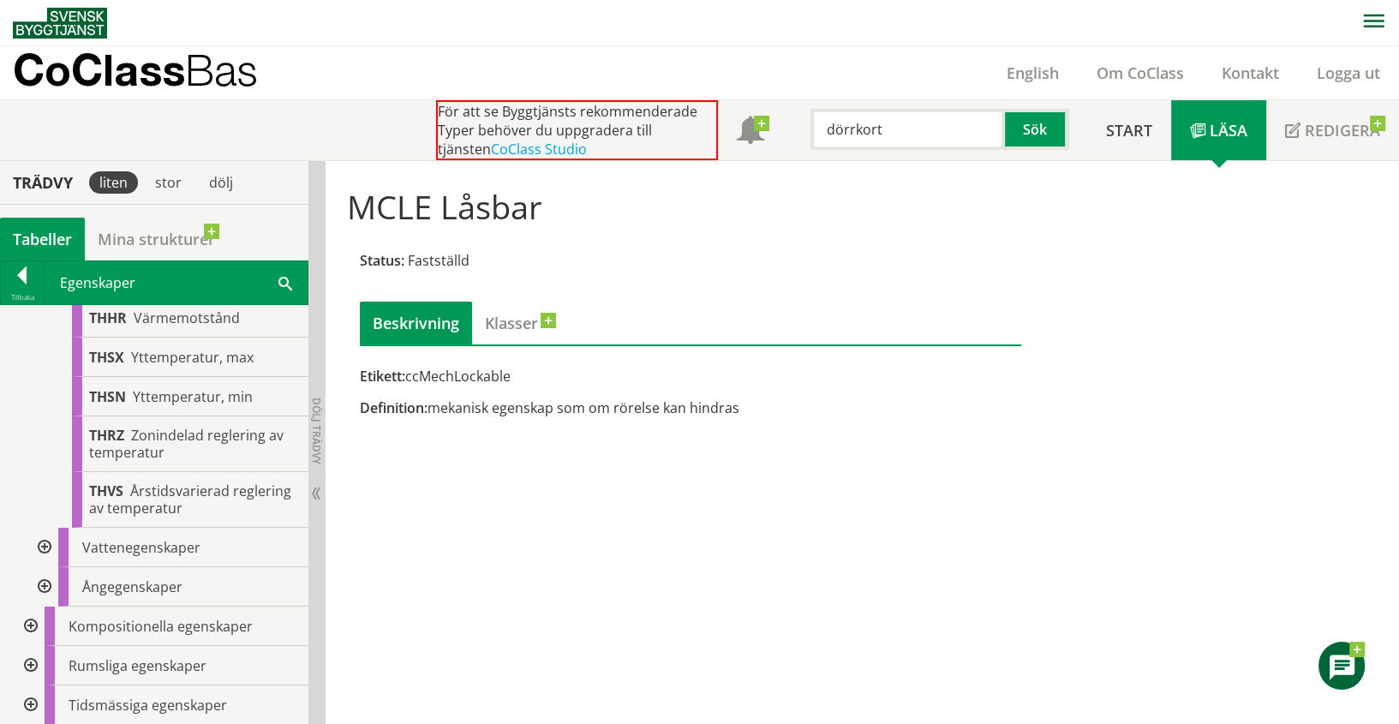
click at [30, 629] on div at bounding box center [29, 626] width 31 height 39
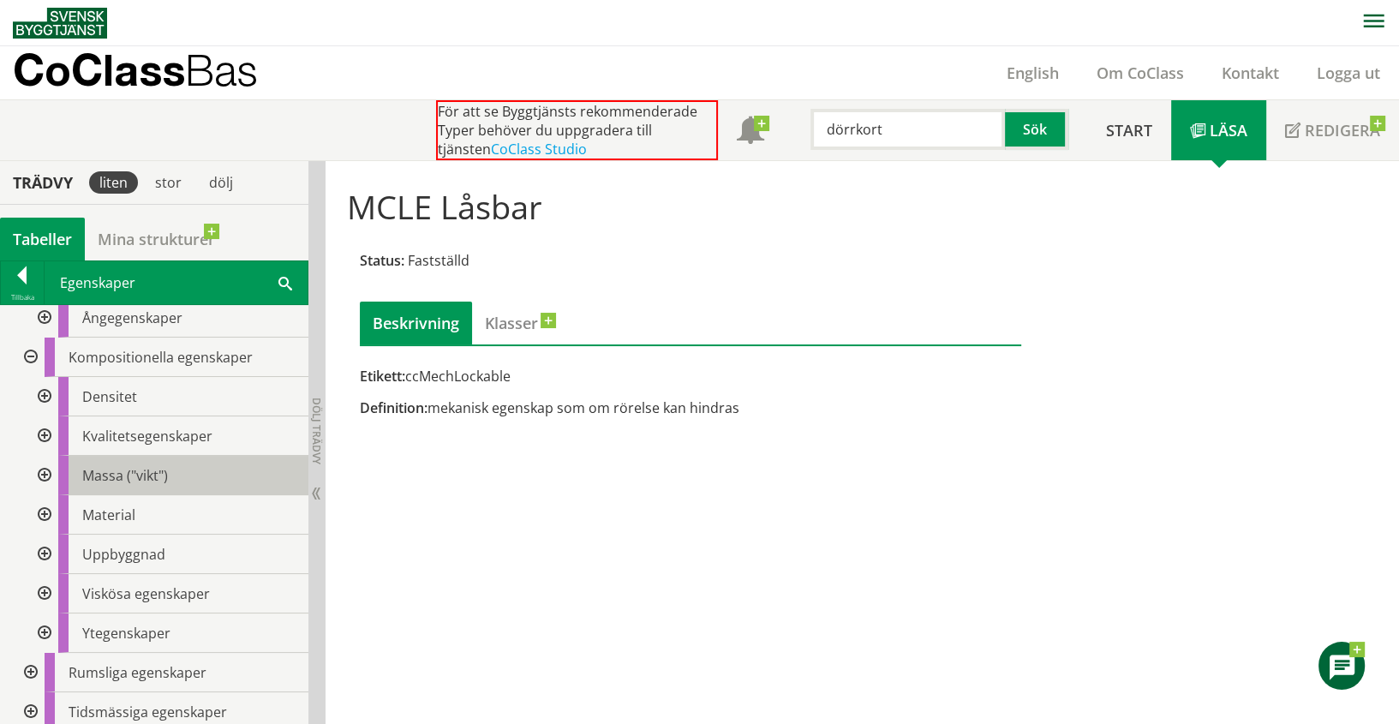
scroll to position [5971, 0]
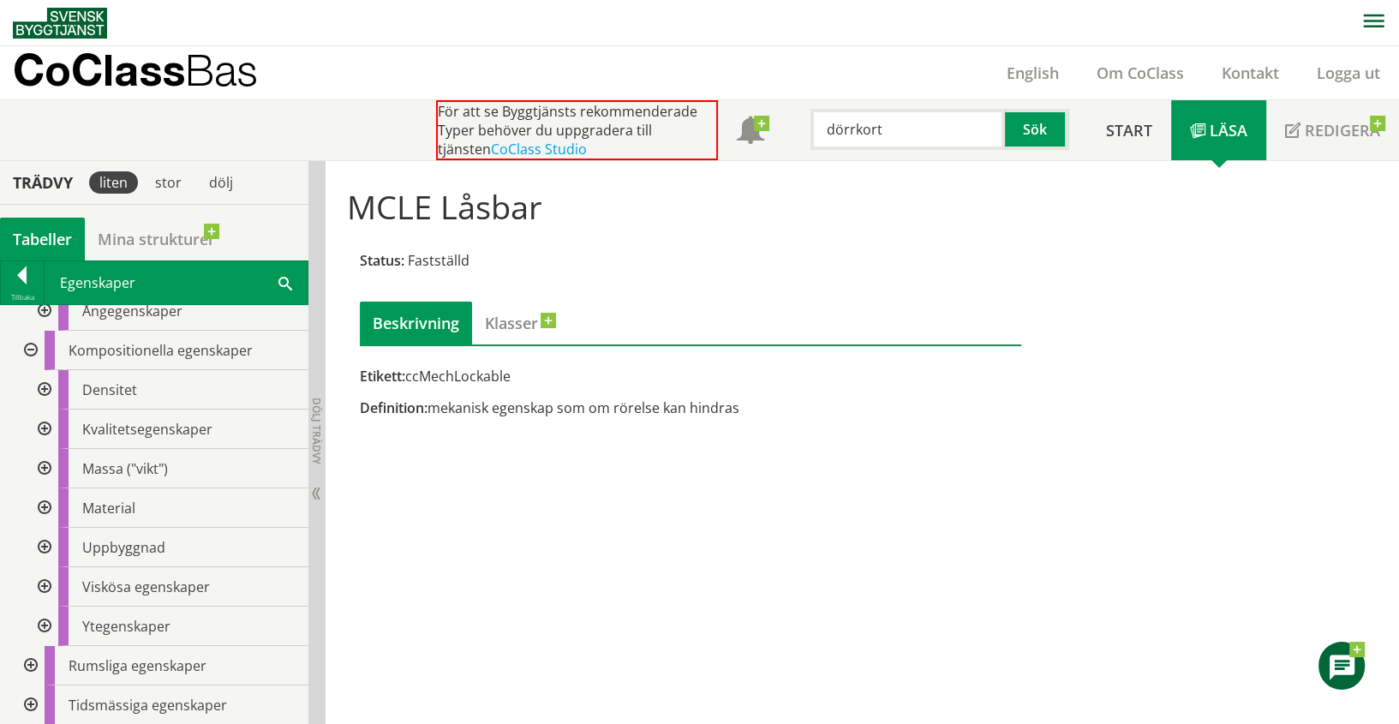
click at [41, 505] on div at bounding box center [42, 507] width 31 height 39
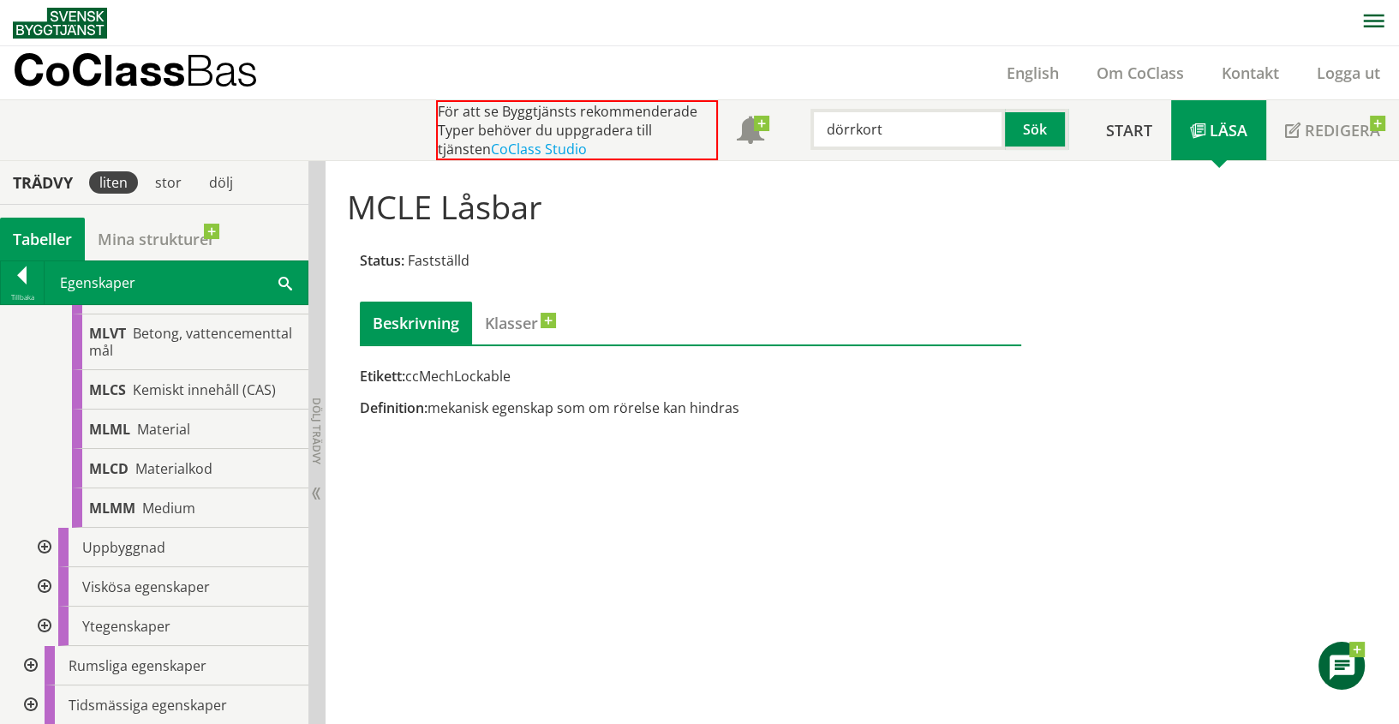
scroll to position [6454, 0]
click at [50, 546] on div at bounding box center [42, 547] width 31 height 39
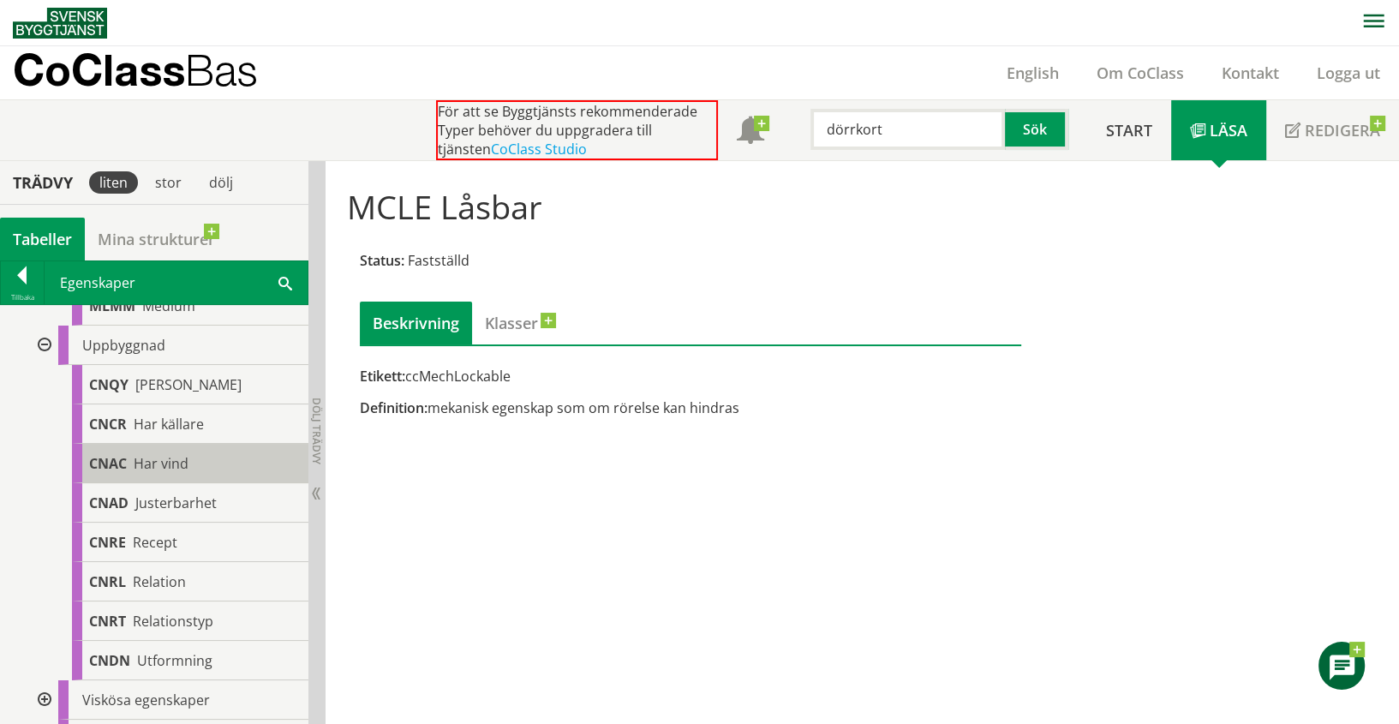
scroll to position [6739, 0]
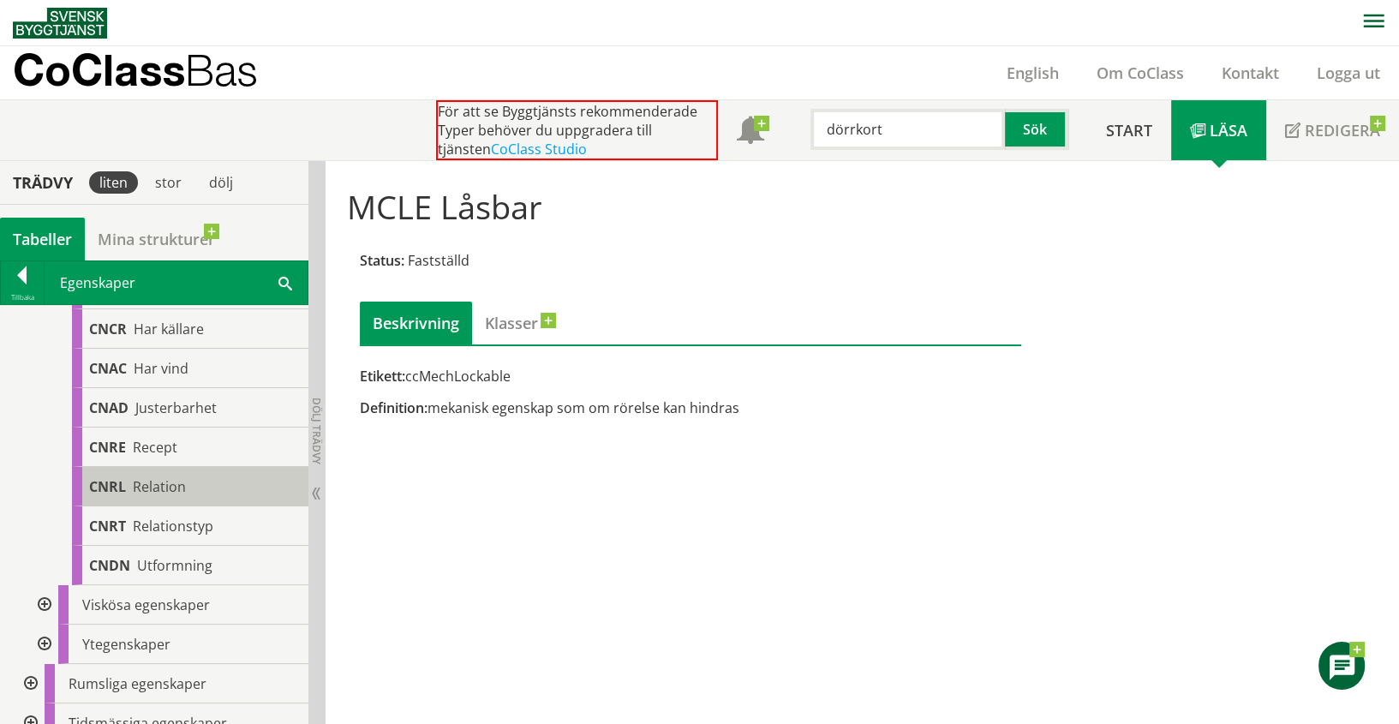
click at [160, 491] on span "Relation" at bounding box center [159, 486] width 53 height 19
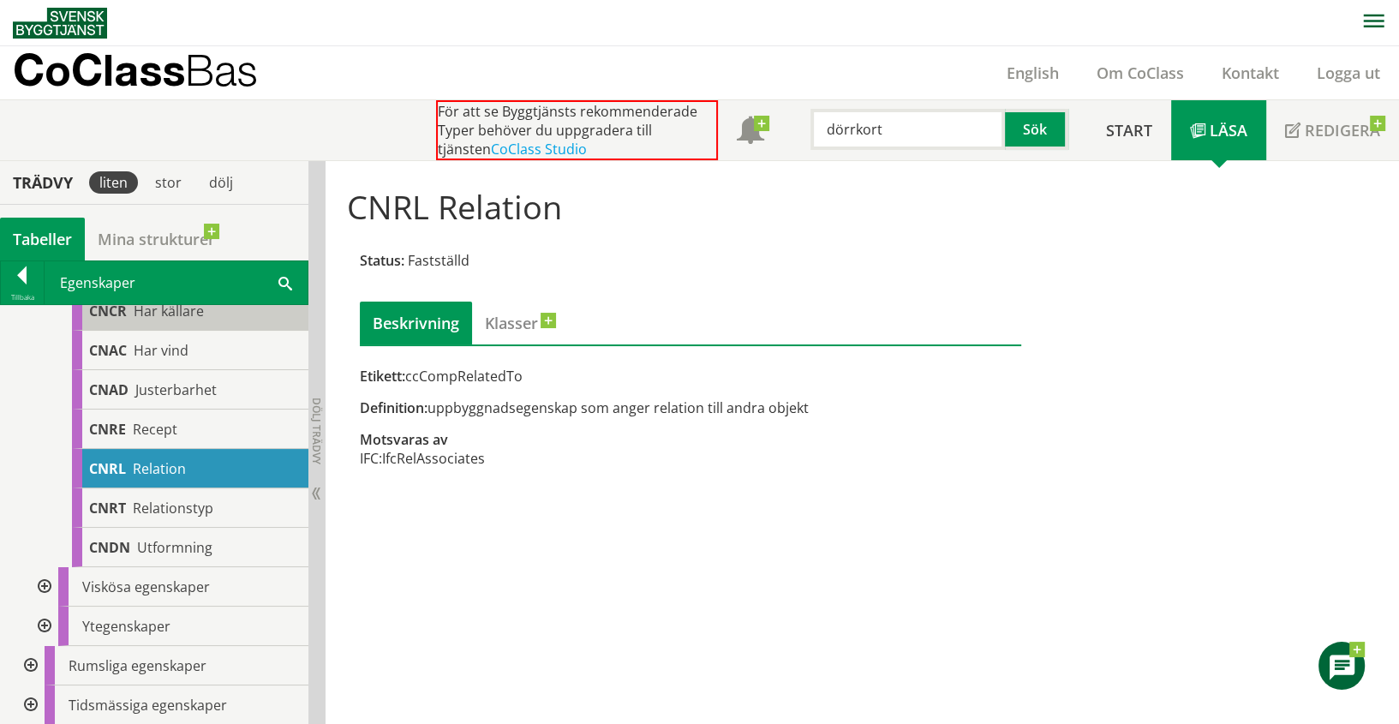
scroll to position [6768, 0]
click at [49, 621] on div at bounding box center [42, 626] width 31 height 39
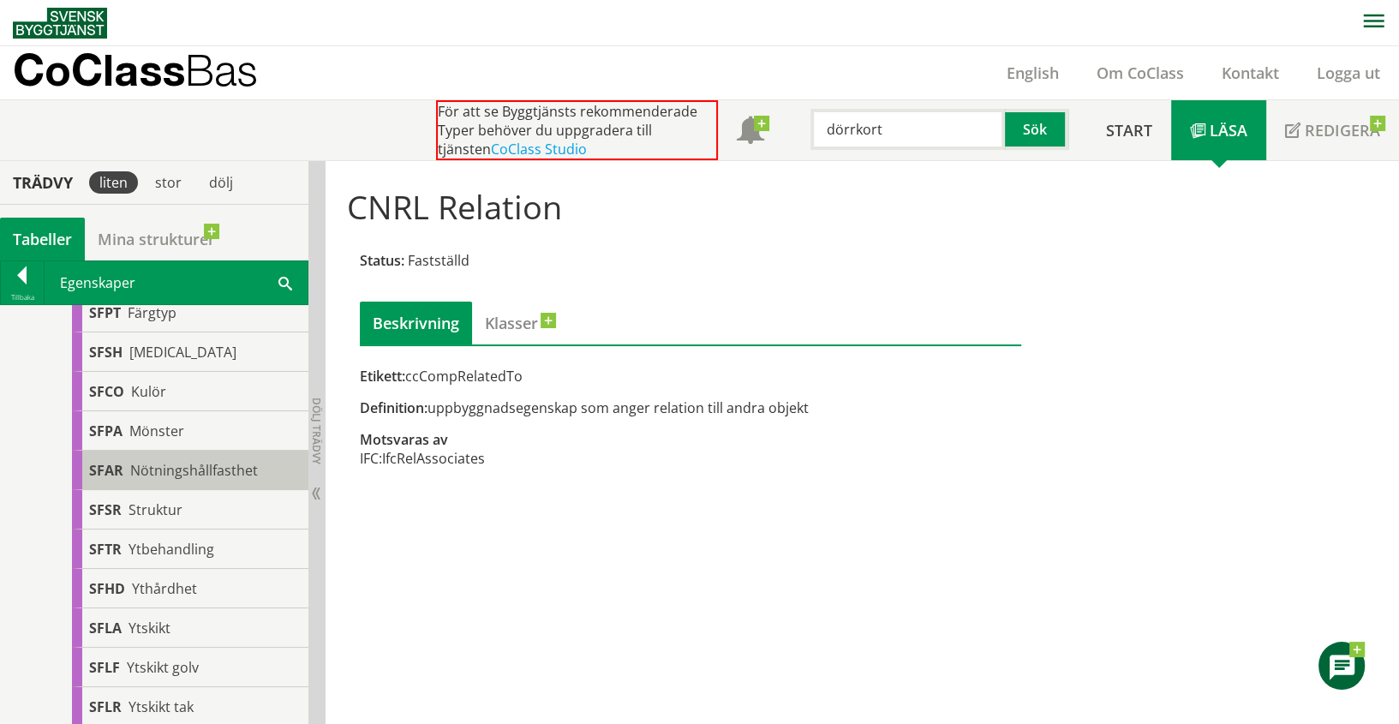
scroll to position [7245, 0]
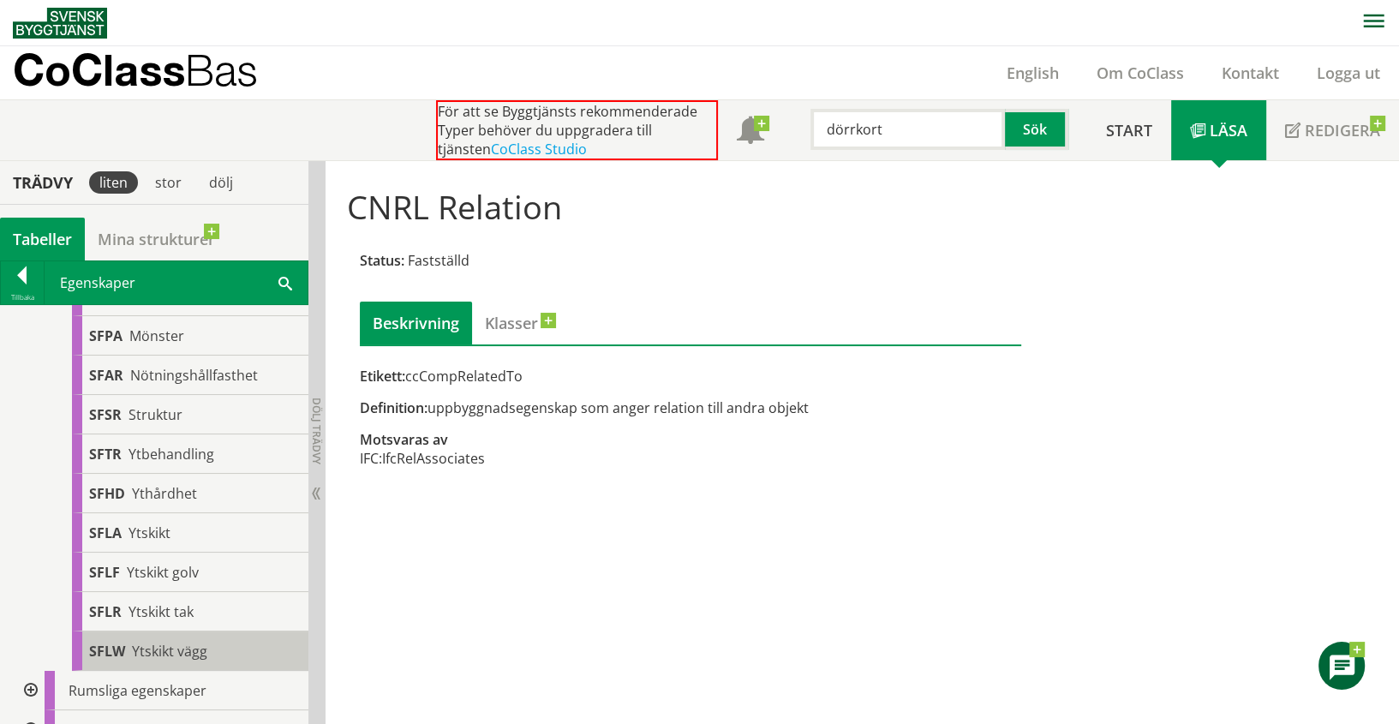
click at [174, 661] on span "Ytskikt vägg" at bounding box center [169, 651] width 75 height 19
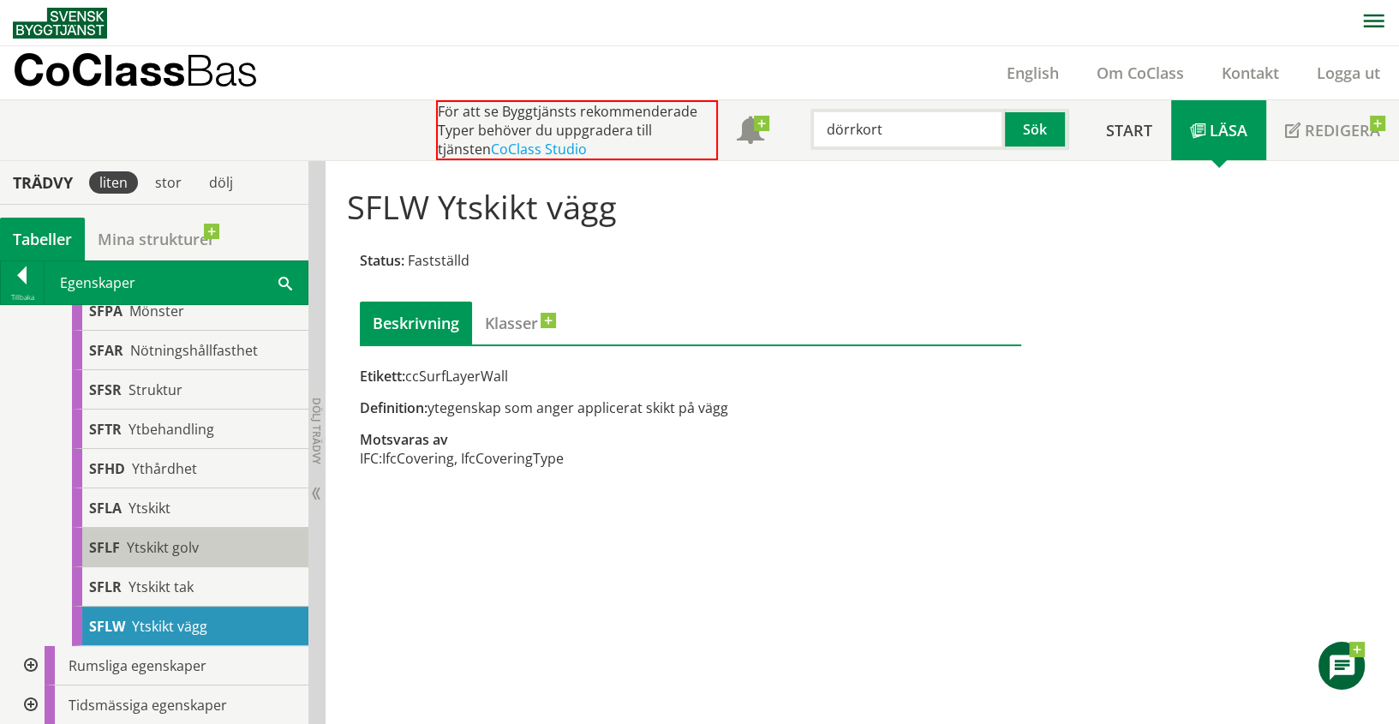
scroll to position [7281, 0]
click at [26, 663] on div at bounding box center [29, 665] width 31 height 39
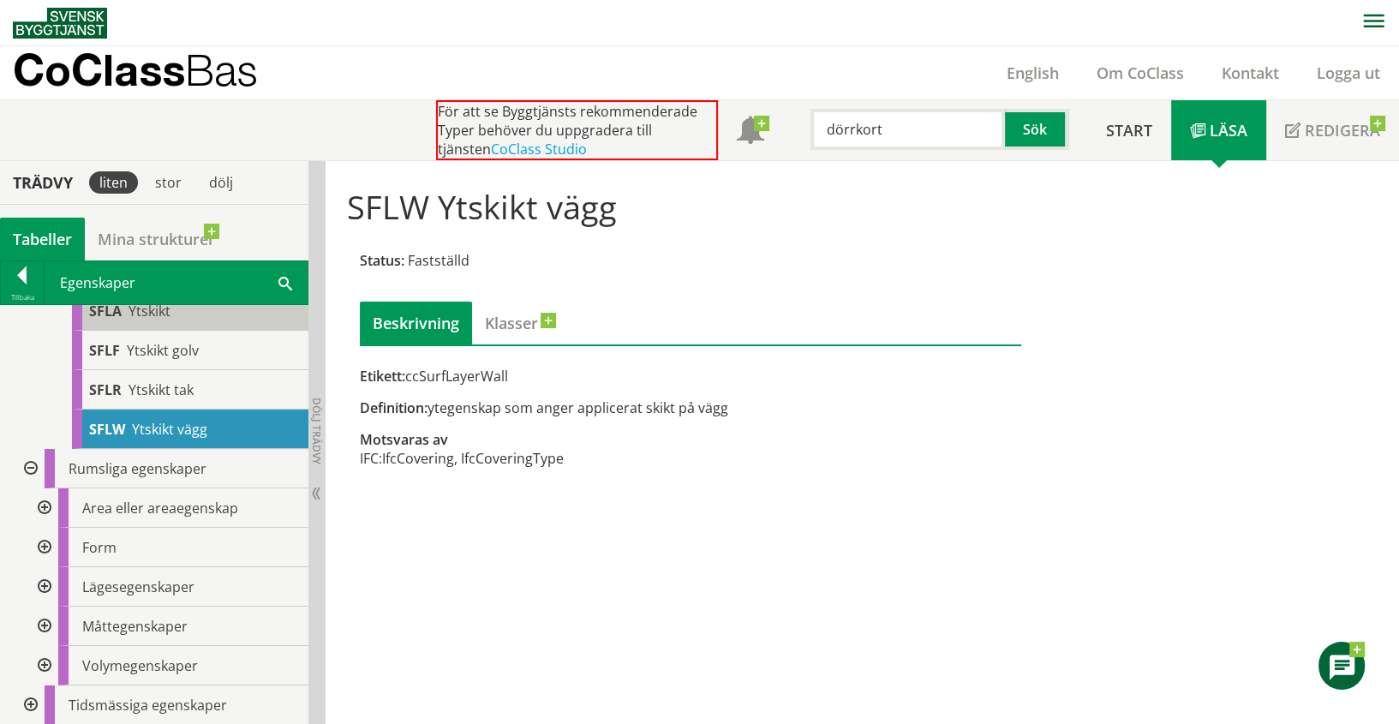
scroll to position [7478, 0]
click at [47, 588] on div at bounding box center [42, 586] width 31 height 39
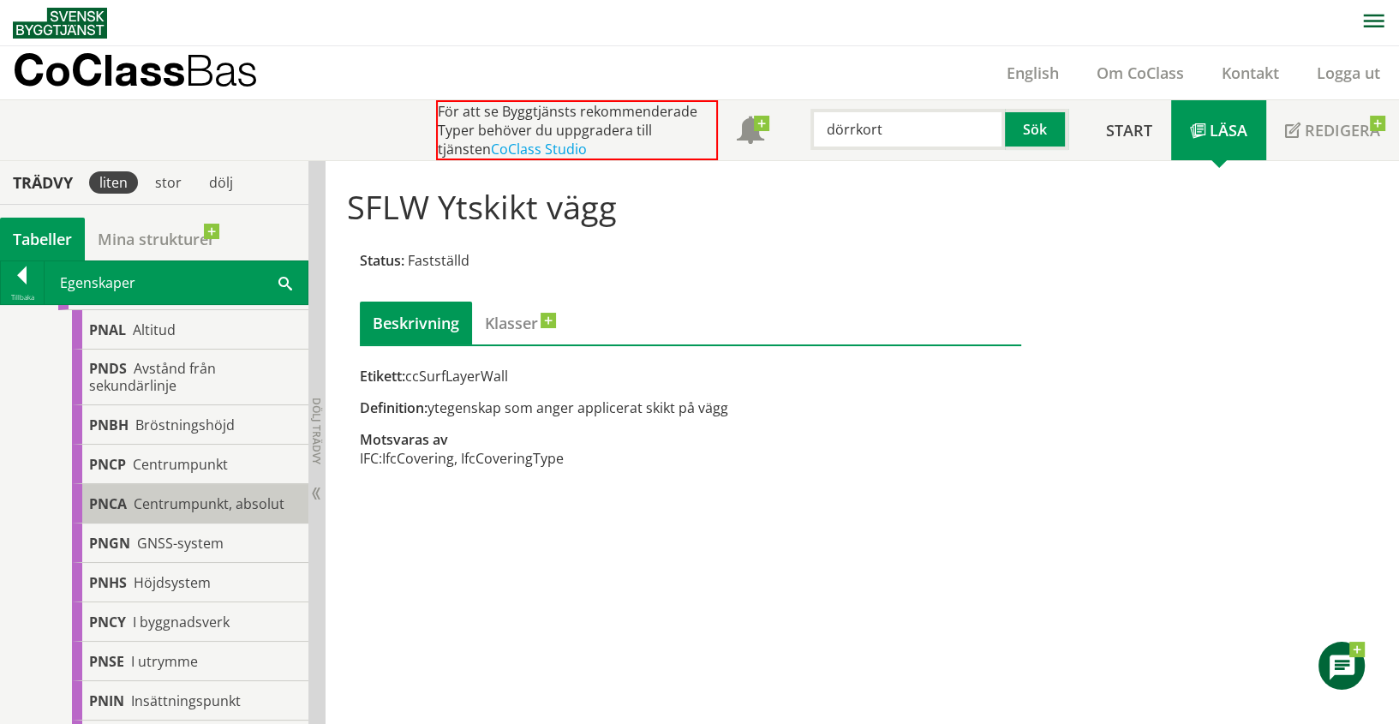
scroll to position [7858, 0]
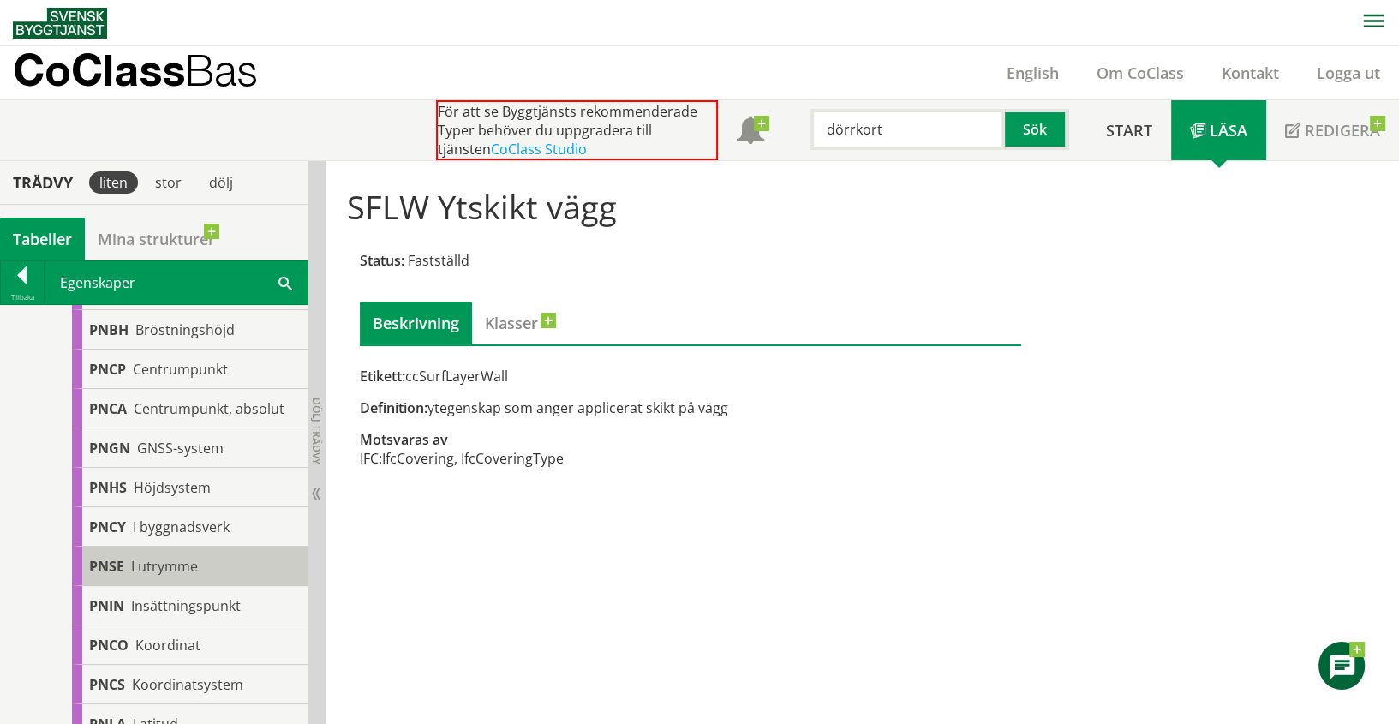
click at [176, 569] on span "I utrymme" at bounding box center [164, 566] width 67 height 19
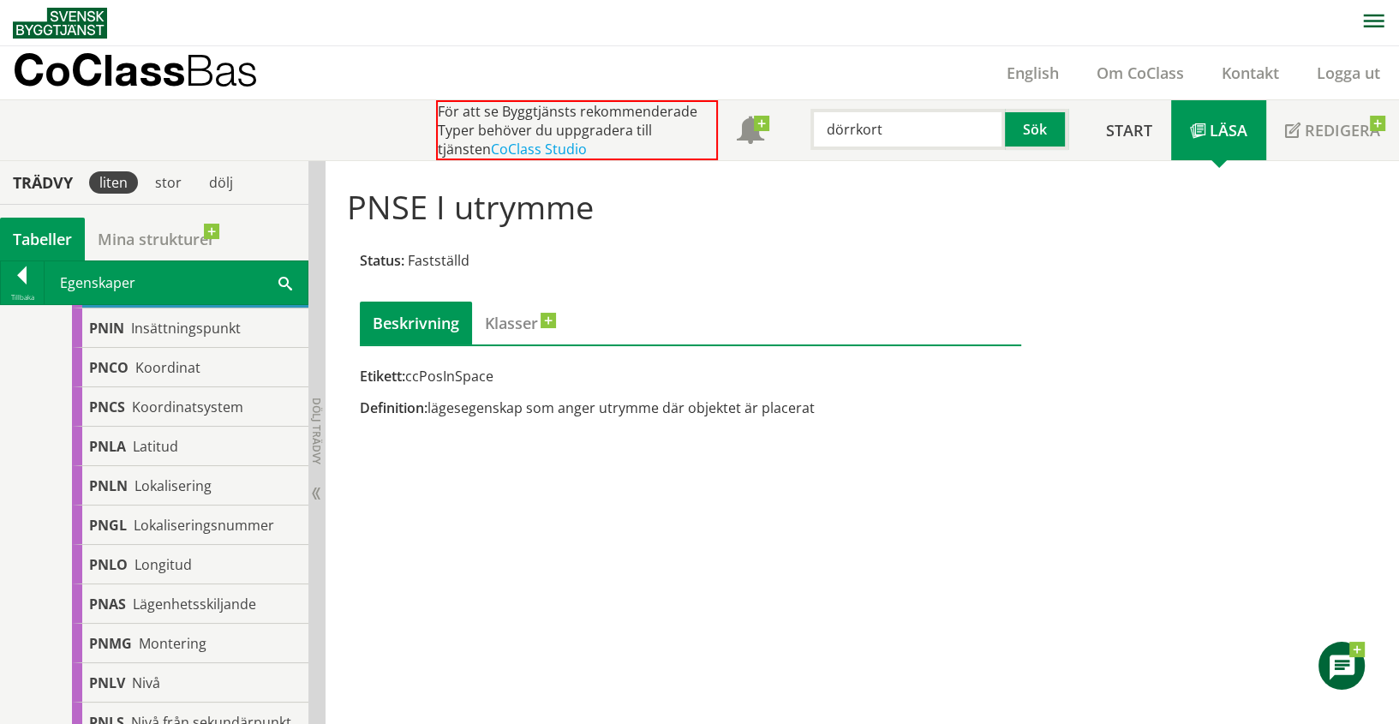
scroll to position [8143, 0]
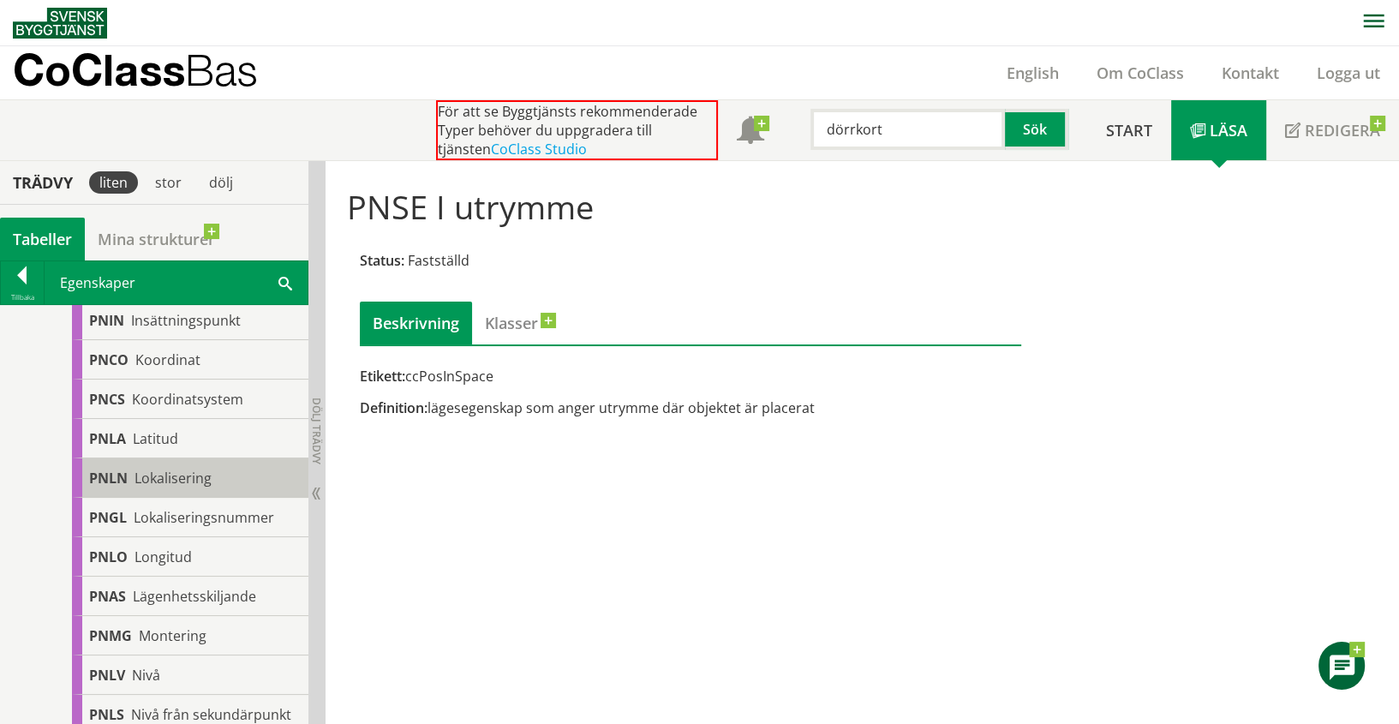
click at [190, 487] on span "Lokalisering" at bounding box center [173, 478] width 77 height 19
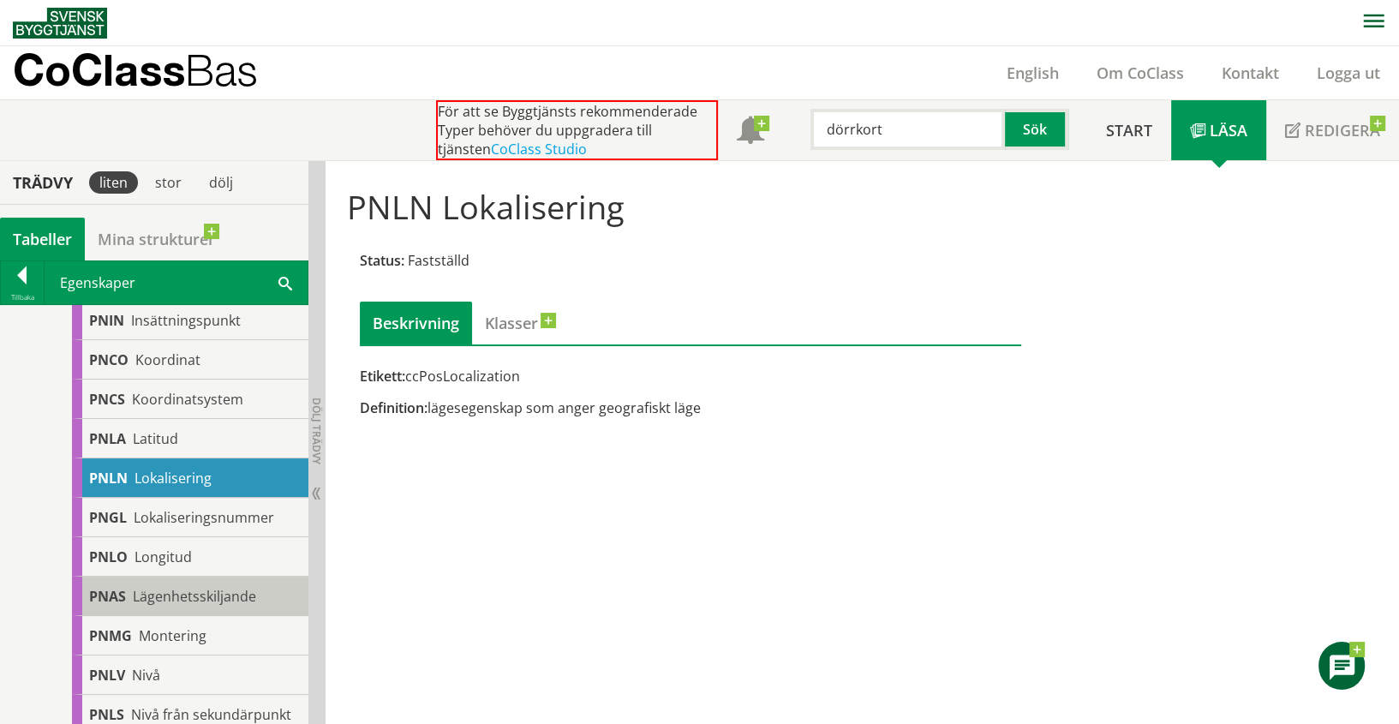
click at [194, 606] on span "Lägenhetsskiljande" at bounding box center [194, 596] width 123 height 19
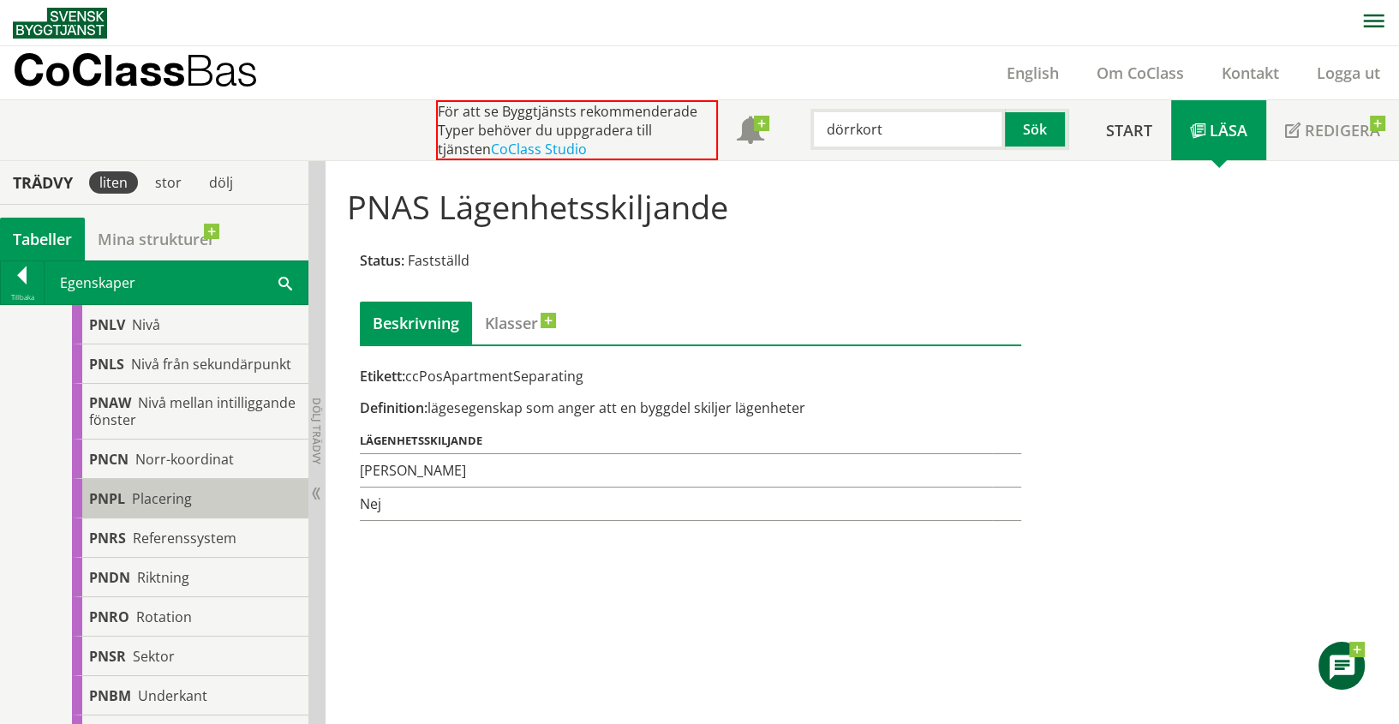
scroll to position [8525, 0]
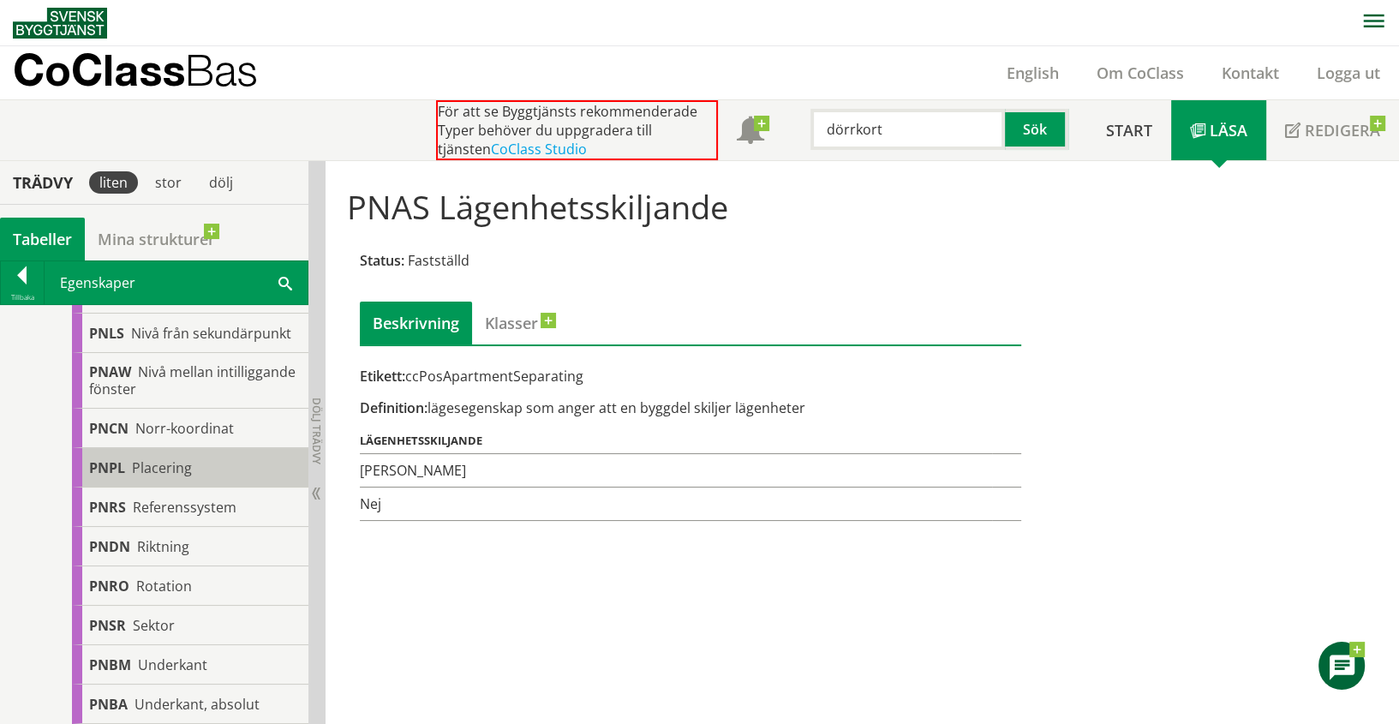
click at [174, 477] on span "Placering" at bounding box center [162, 467] width 60 height 19
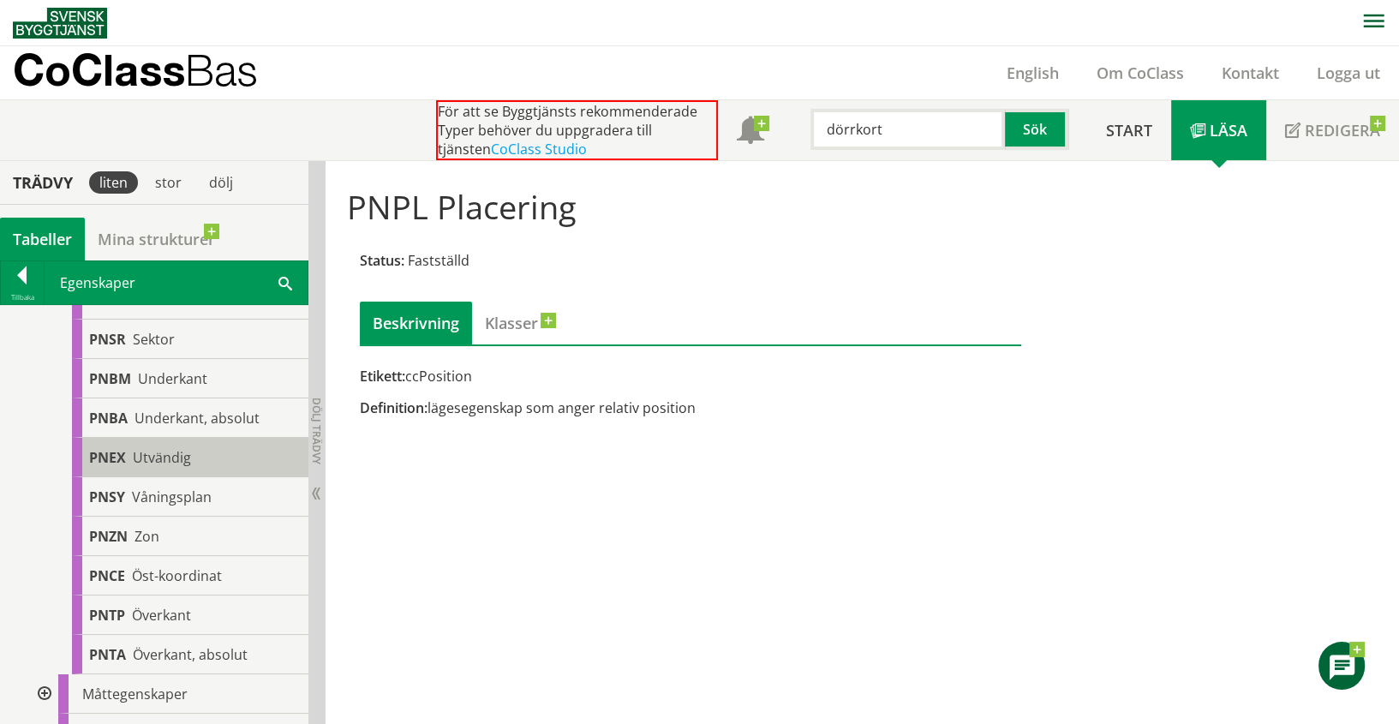
scroll to position [8905, 0]
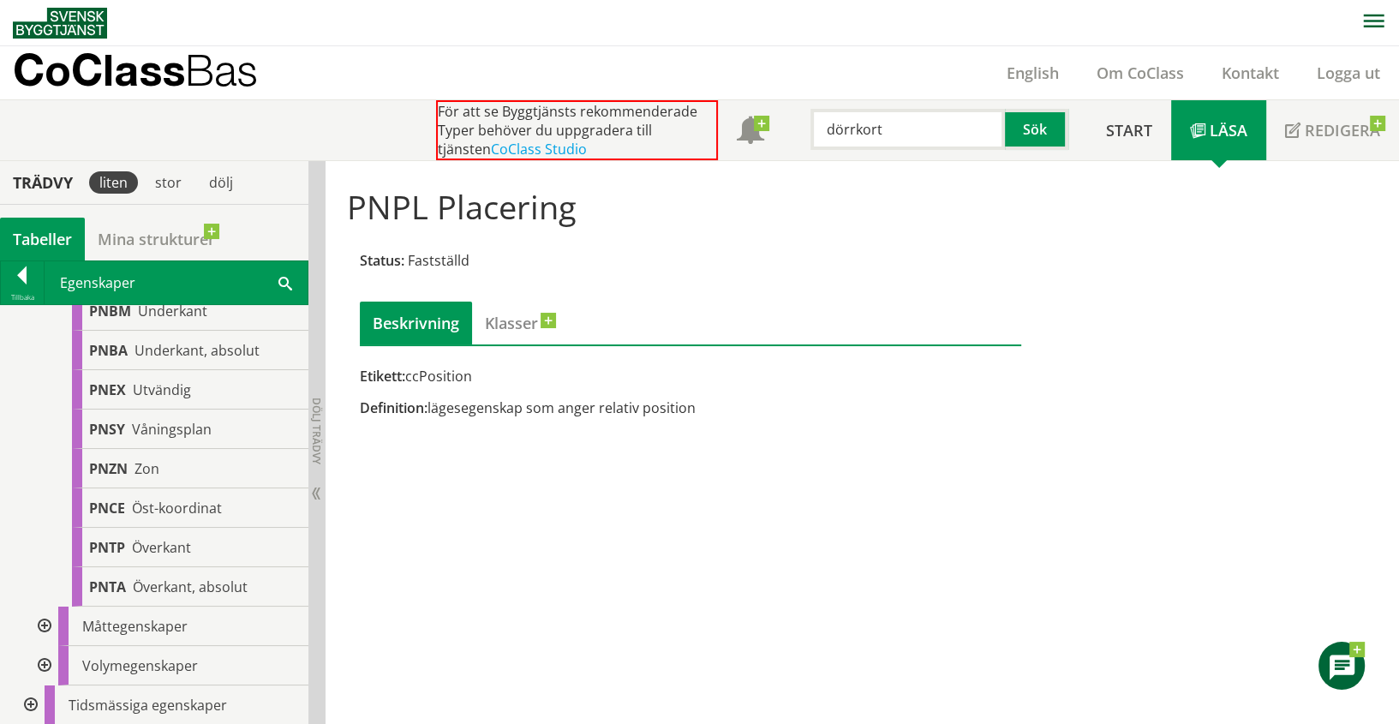
click at [28, 701] on div at bounding box center [29, 704] width 31 height 39
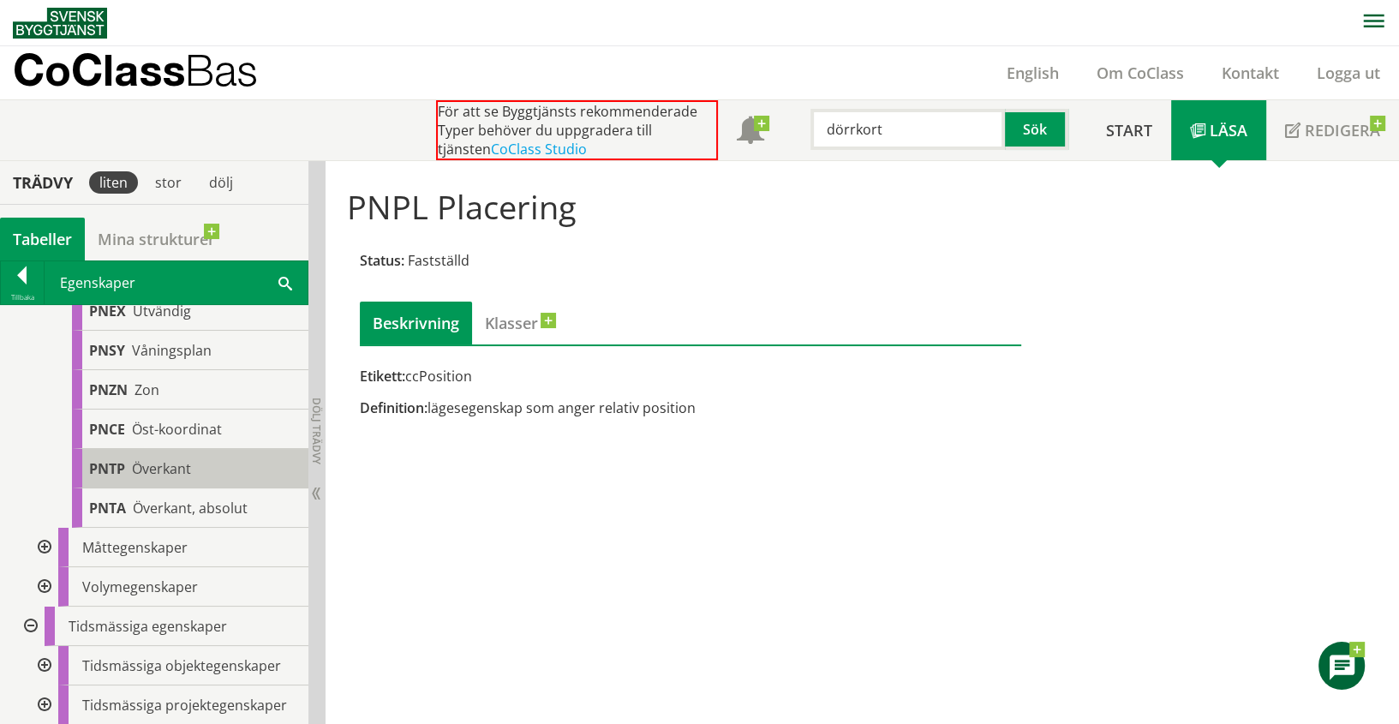
scroll to position [8985, 0]
click at [47, 701] on div at bounding box center [42, 704] width 31 height 39
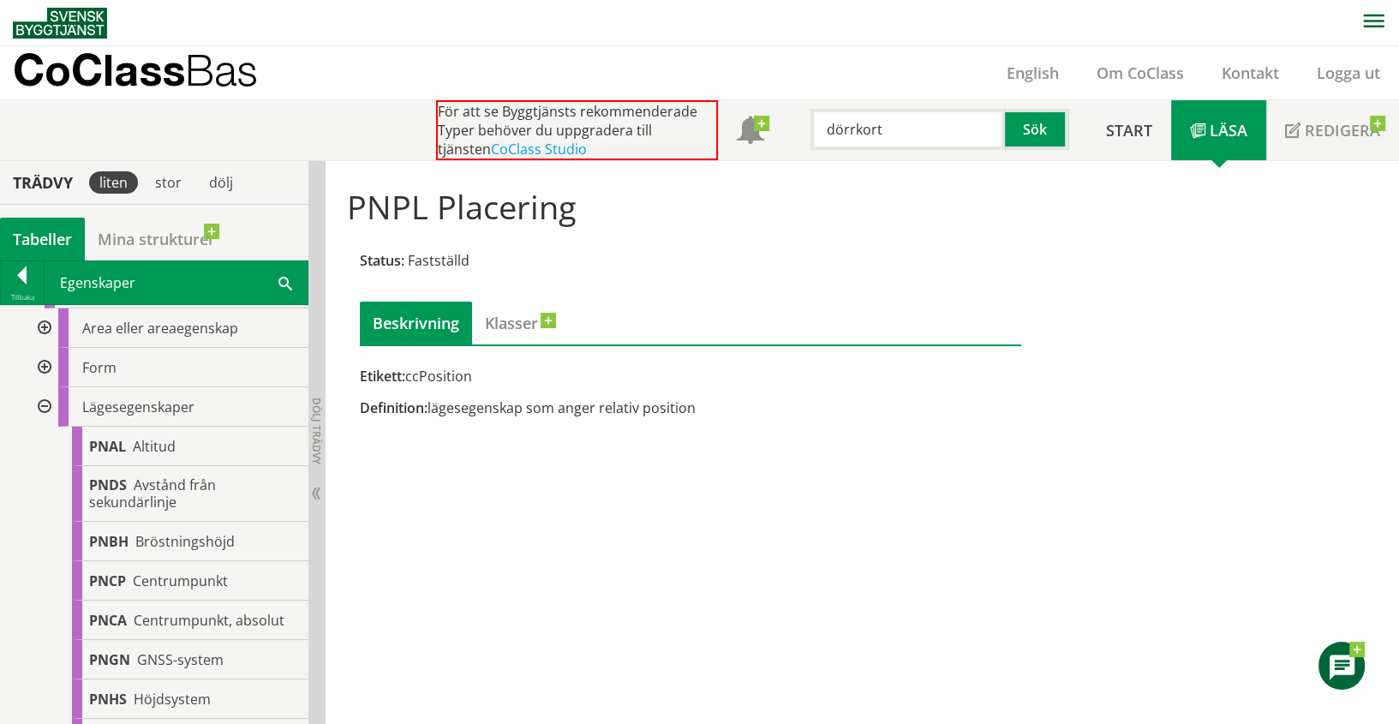
scroll to position [7603, 0]
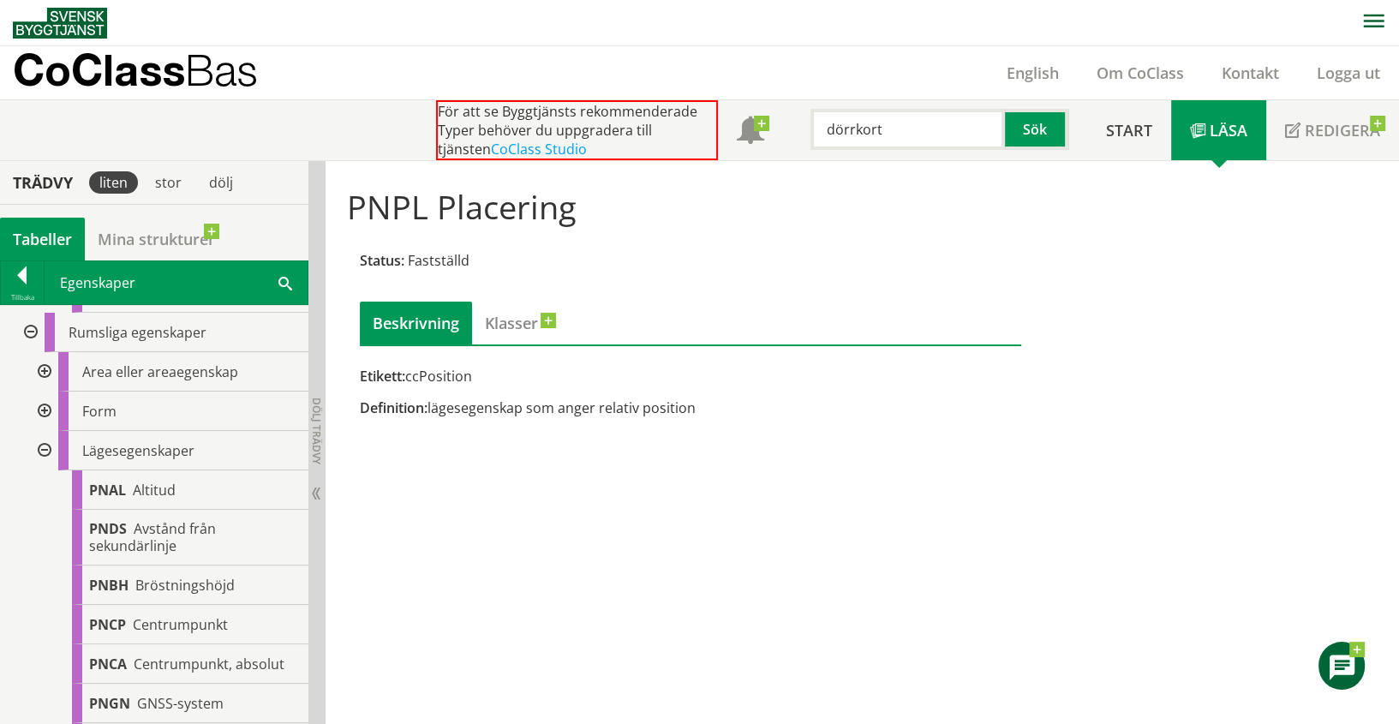
click at [42, 413] on div at bounding box center [42, 411] width 31 height 39
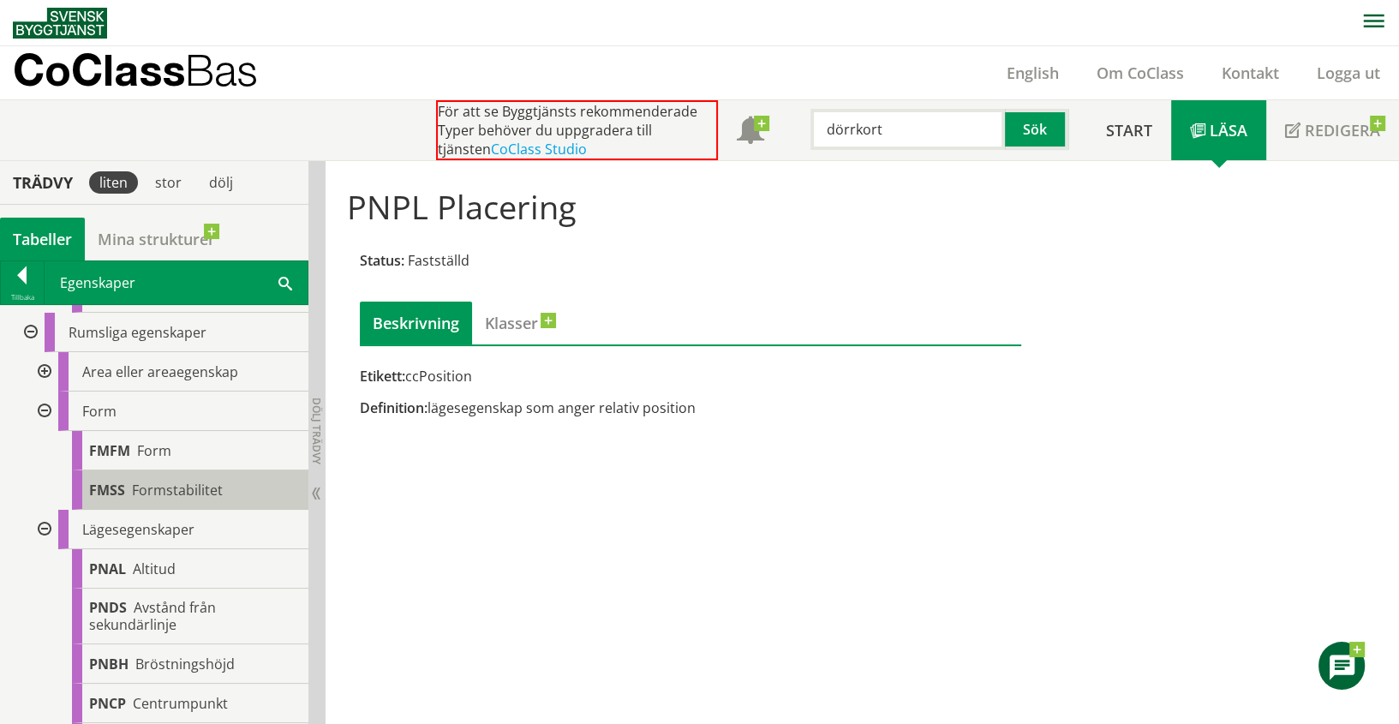
click at [169, 499] on span "Formstabilitet" at bounding box center [177, 490] width 91 height 19
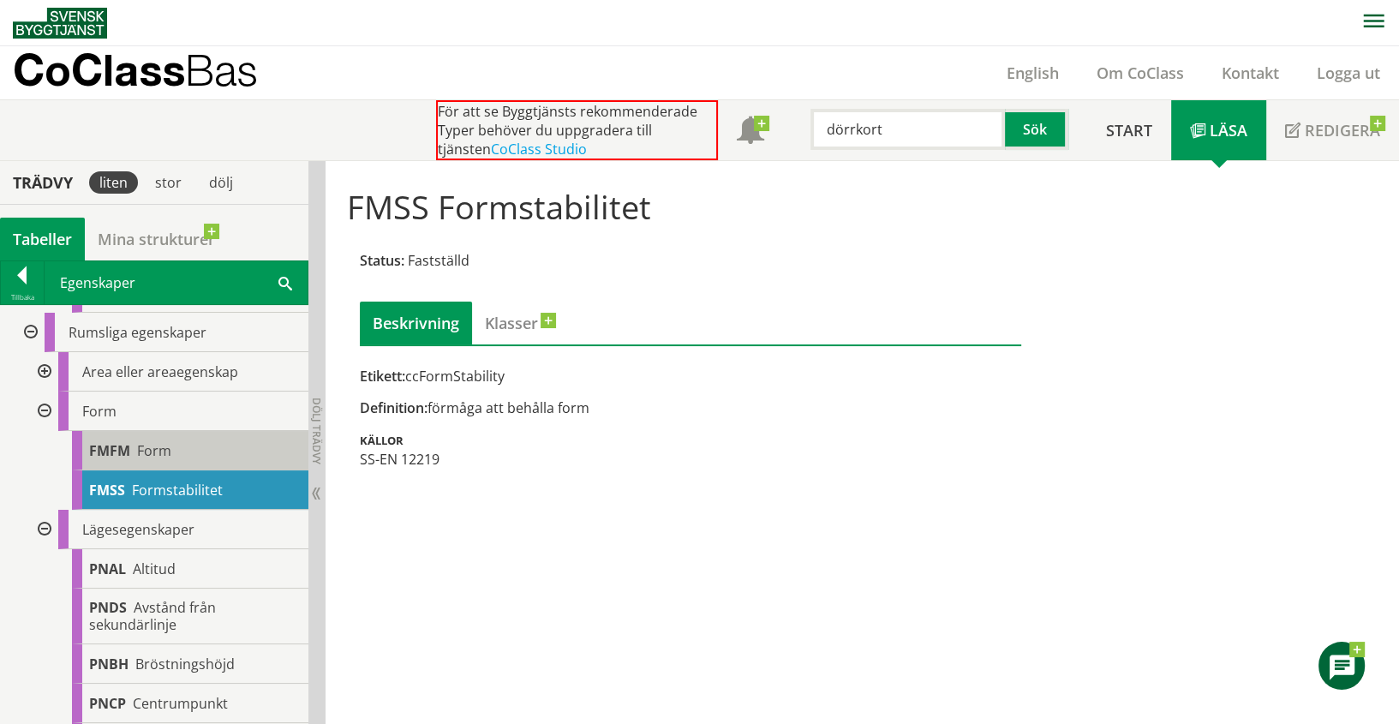
click at [168, 470] on div "FMFM Form" at bounding box center [190, 450] width 236 height 39
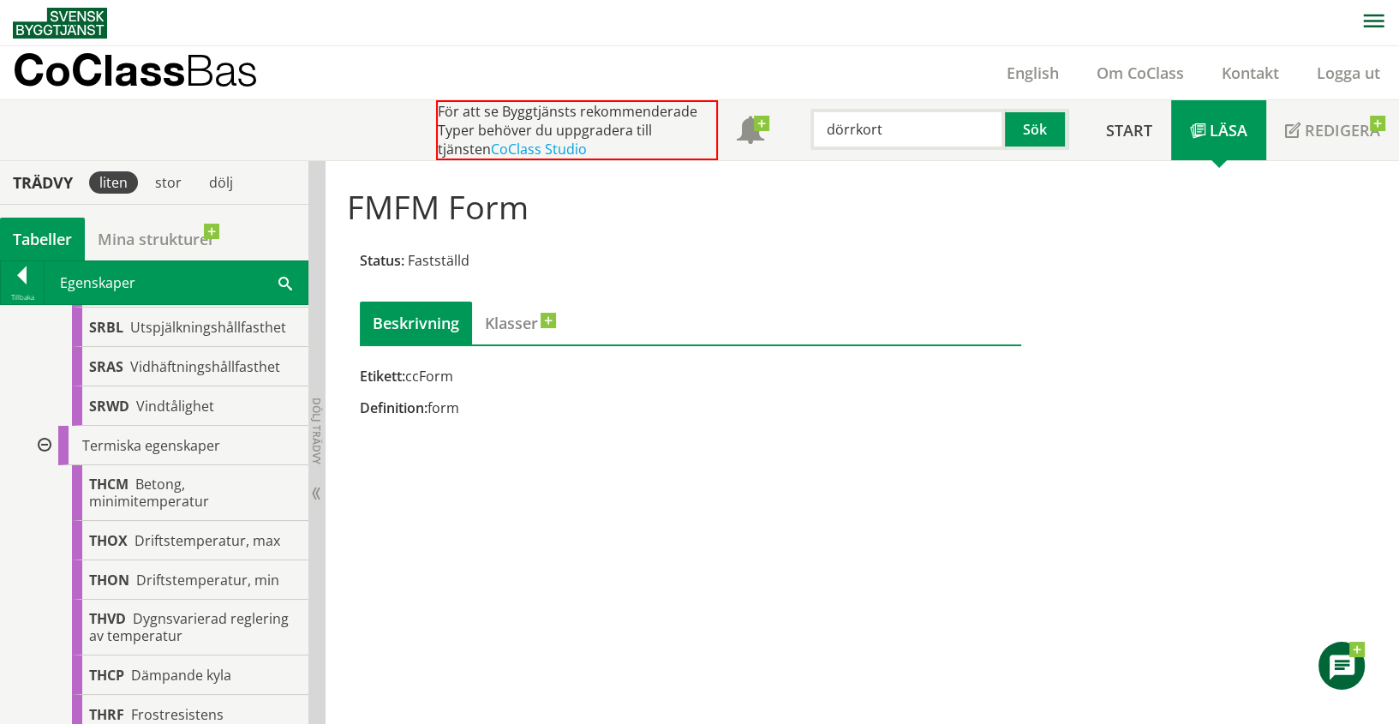
scroll to position [4176, 0]
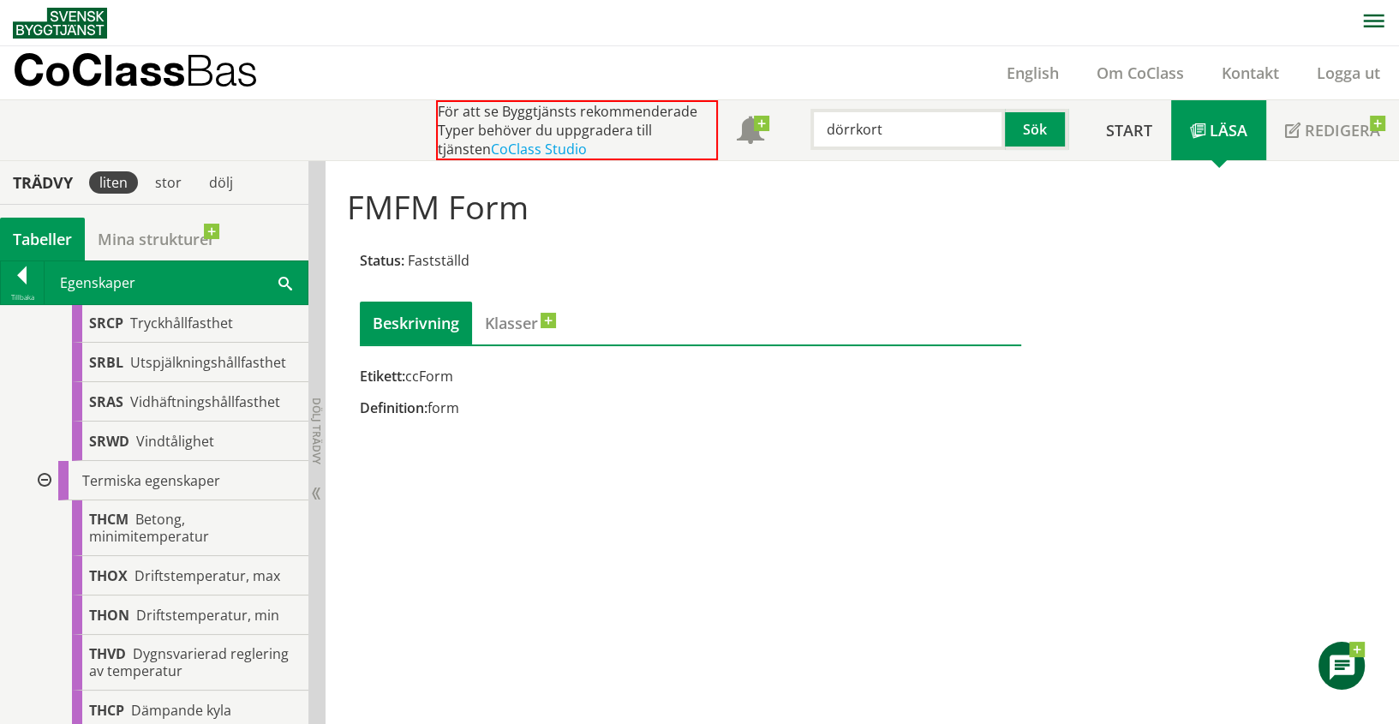
click at [47, 487] on div at bounding box center [42, 480] width 31 height 39
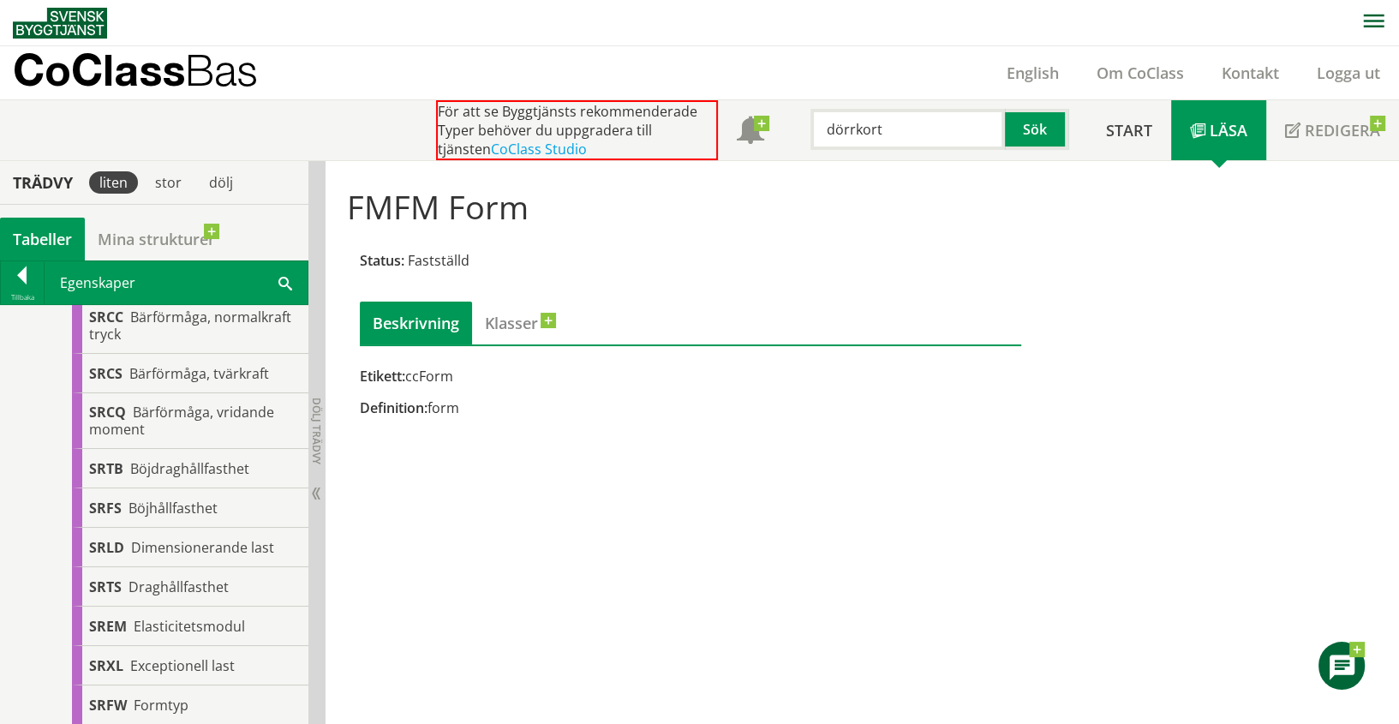
scroll to position [2938, 0]
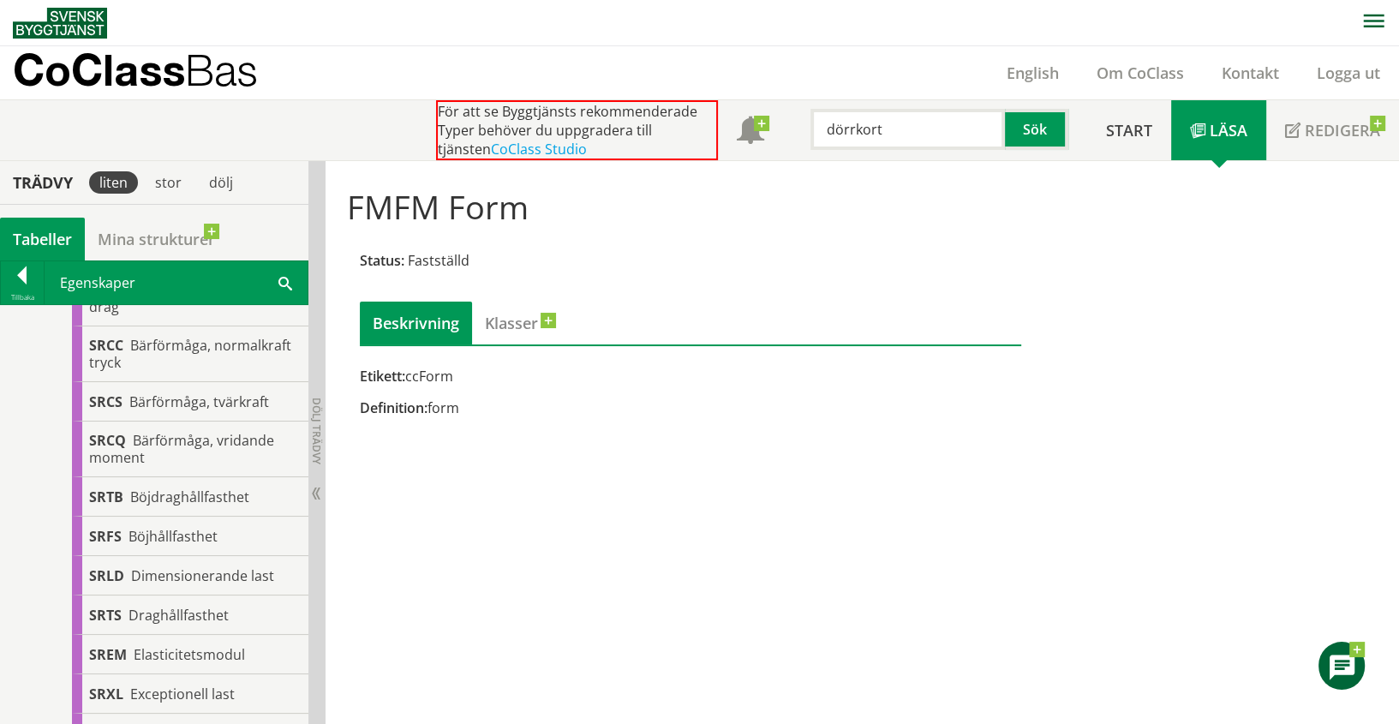
click at [873, 123] on input "dörrkort" at bounding box center [907, 129] width 194 height 41
type input "ccMech"
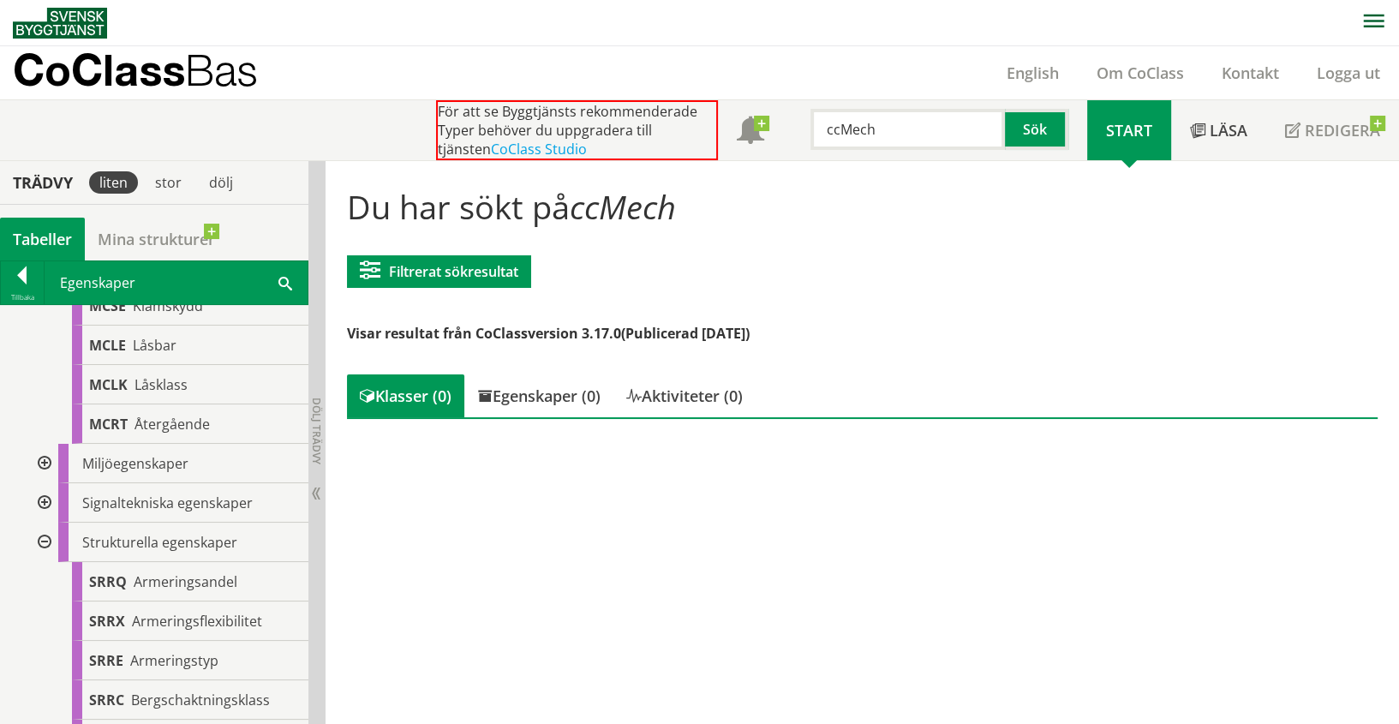
scroll to position [2271, 0]
click at [47, 518] on div at bounding box center [42, 506] width 31 height 39
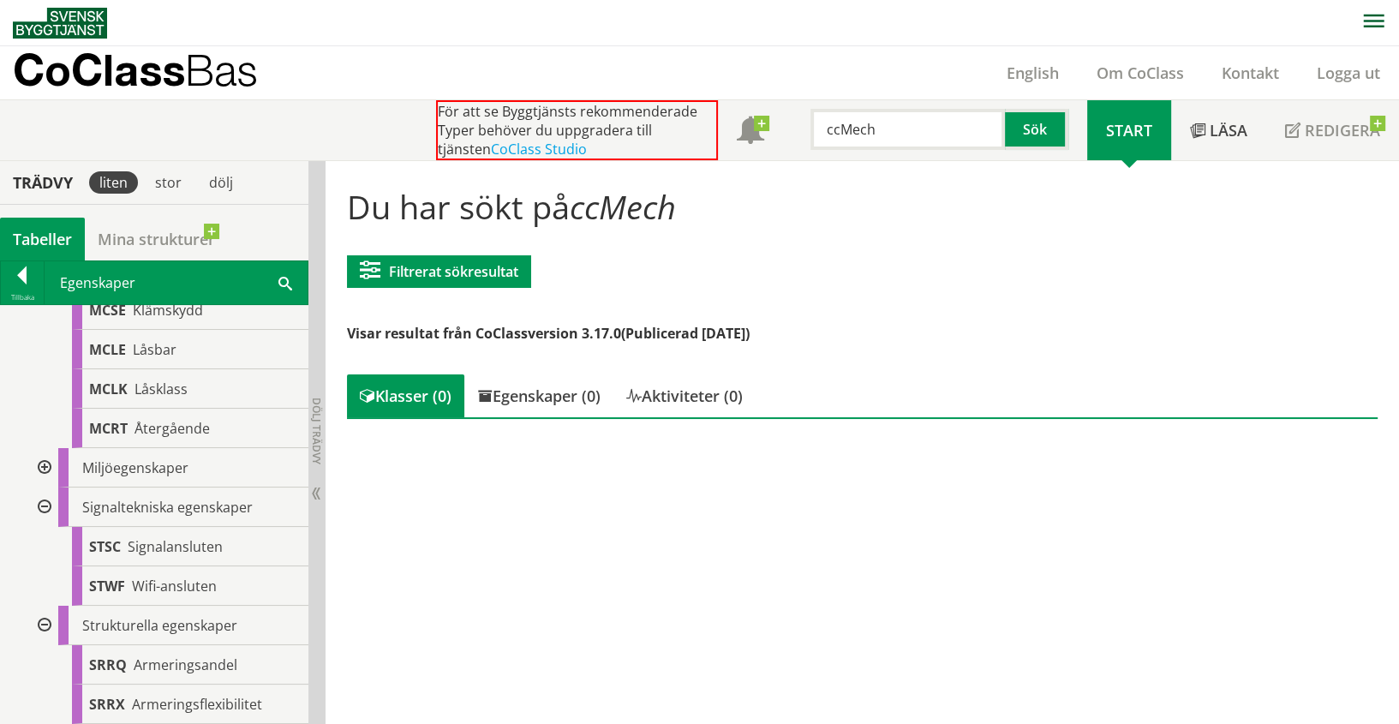
scroll to position [2081, 0]
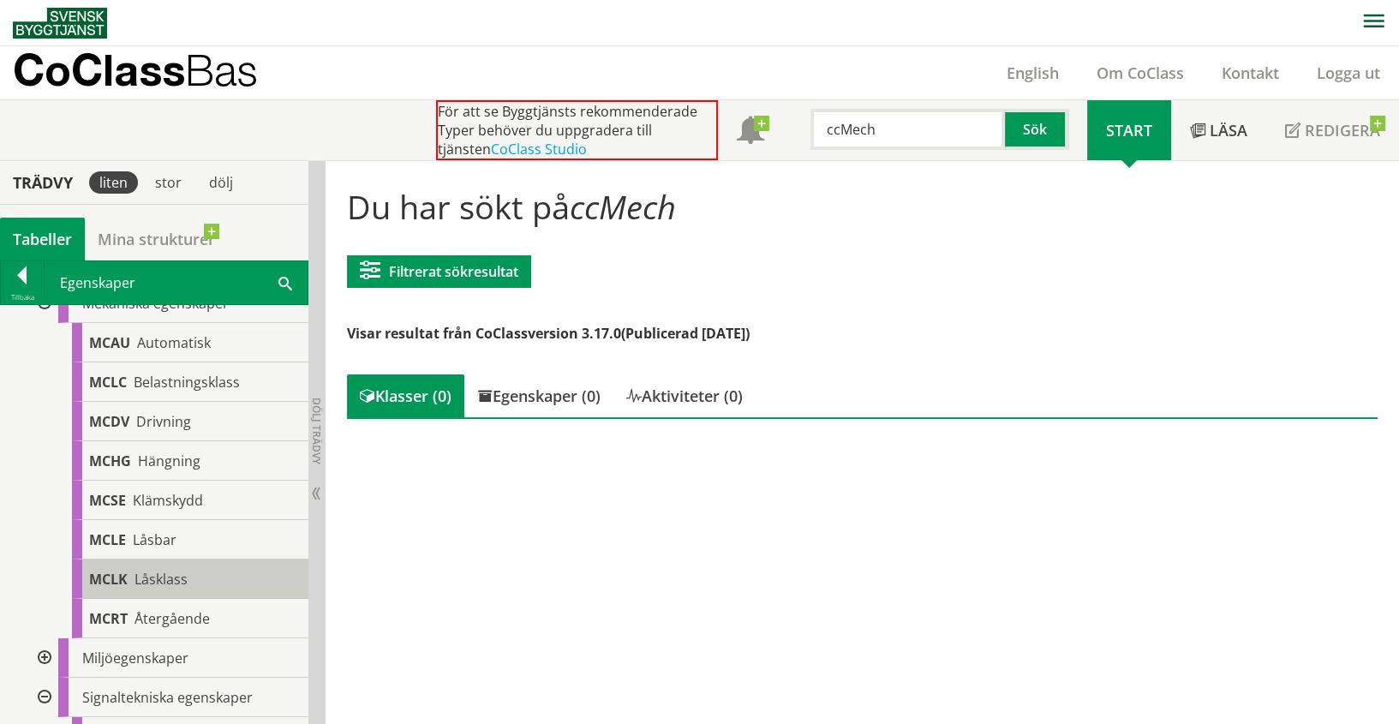
click at [165, 589] on span "Låsklass" at bounding box center [161, 579] width 53 height 19
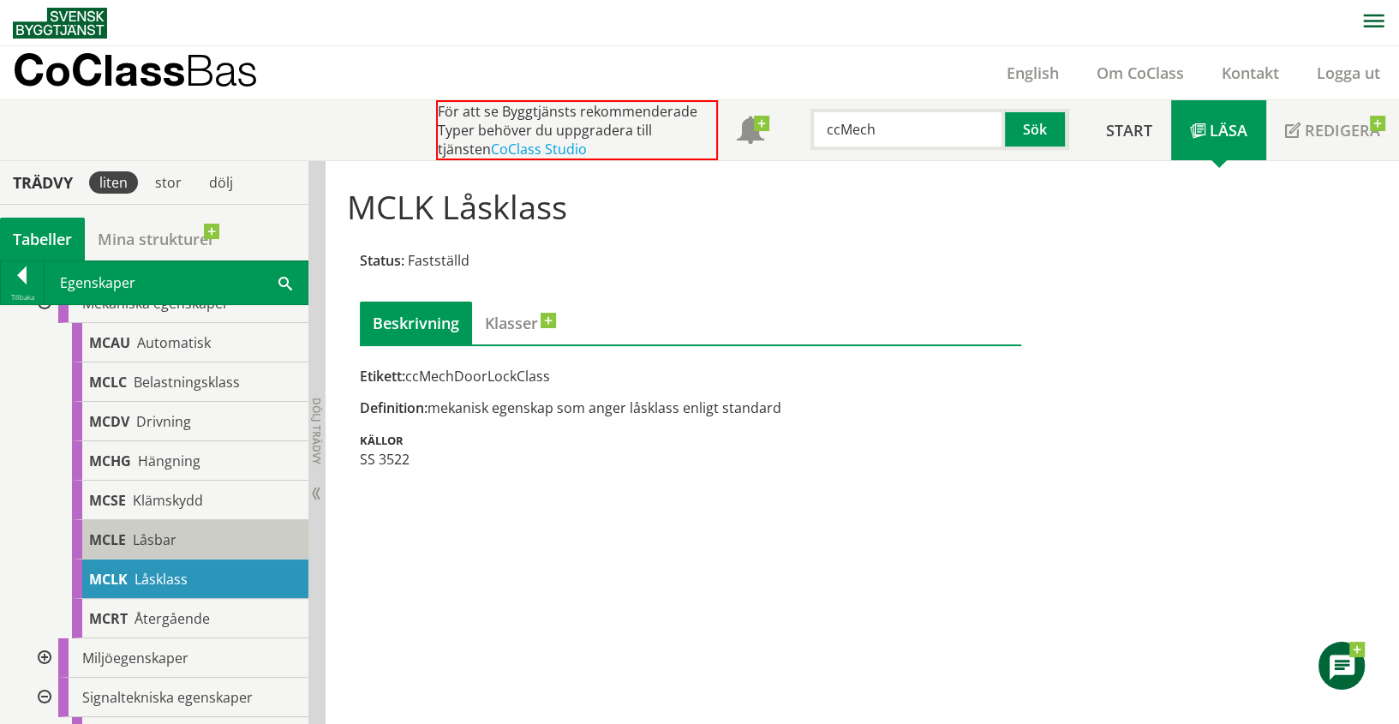
click at [151, 543] on span "Låsbar" at bounding box center [155, 539] width 44 height 19
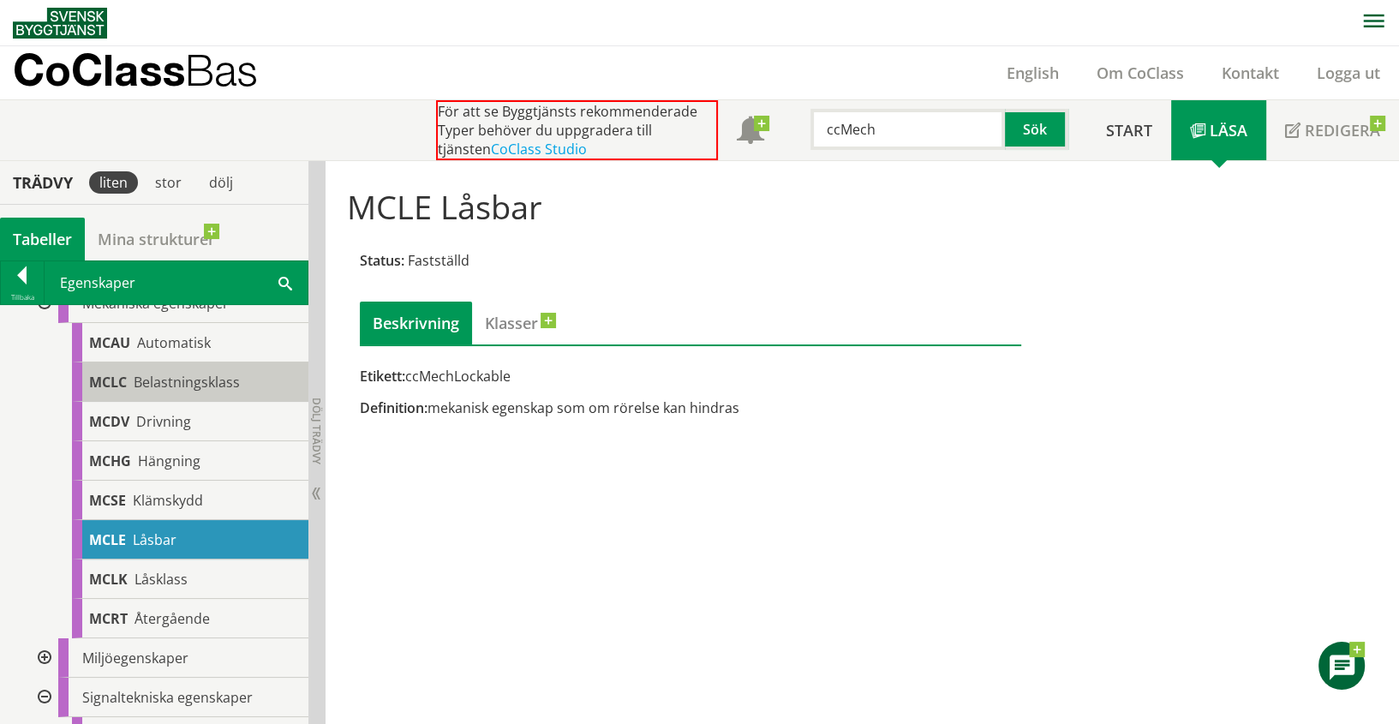
click at [176, 392] on span "Belastningsklass" at bounding box center [187, 382] width 106 height 19
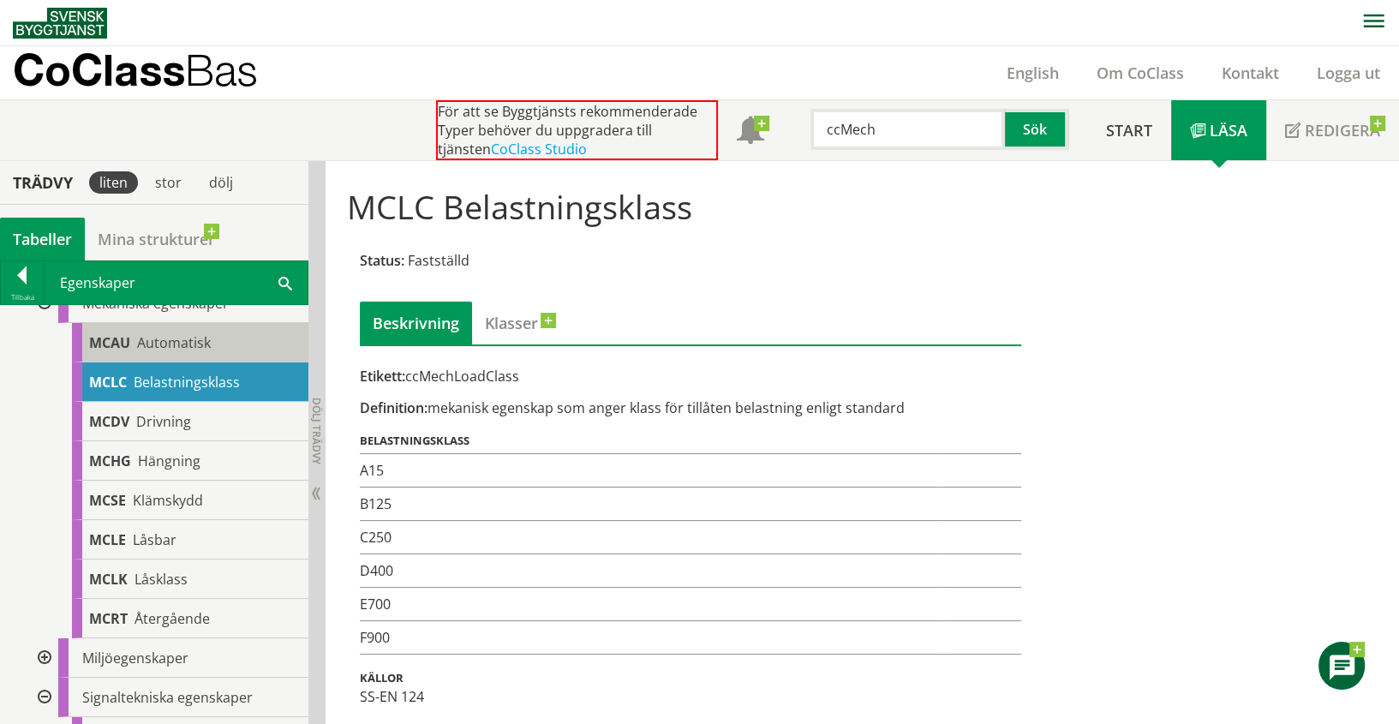
click at [176, 362] on div "MCAU Automatisk" at bounding box center [190, 342] width 236 height 39
